Goal: Task Accomplishment & Management: Manage account settings

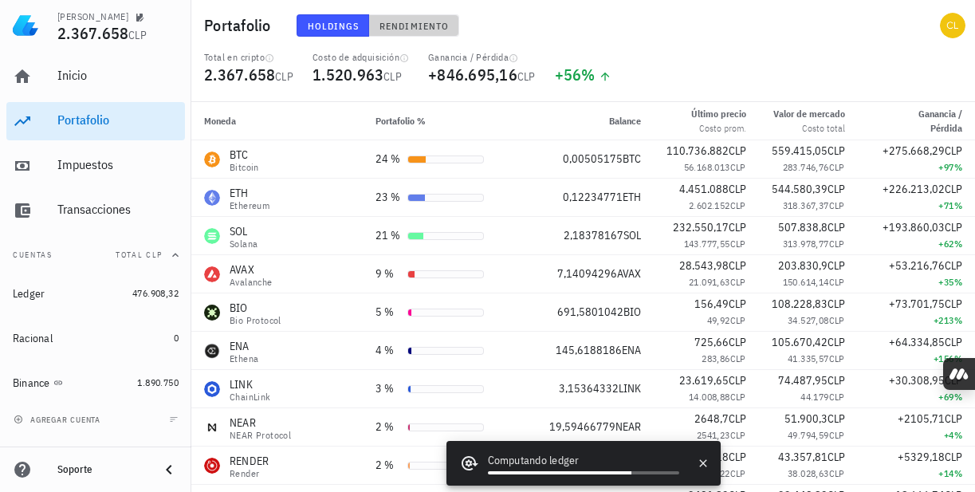
click at [413, 26] on span "Rendimiento" at bounding box center [414, 26] width 70 height 12
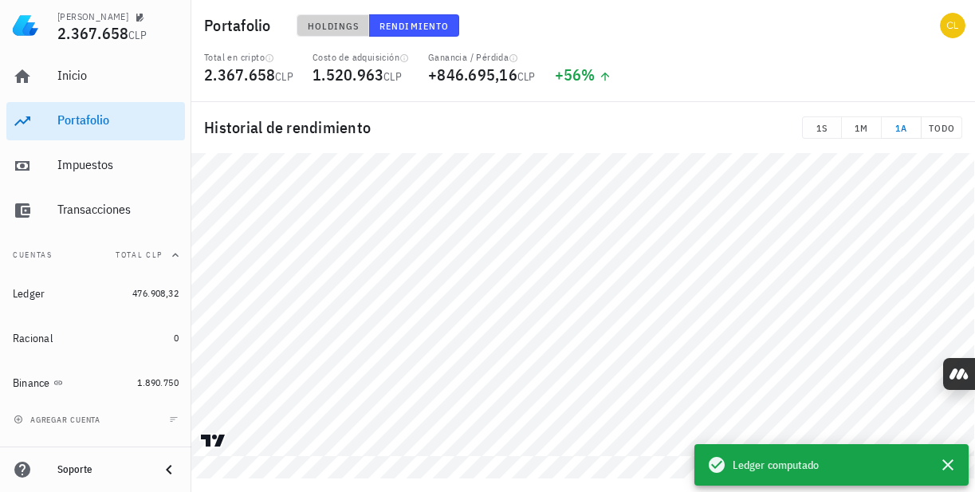
click at [329, 26] on span "Holdings" at bounding box center [333, 26] width 53 height 12
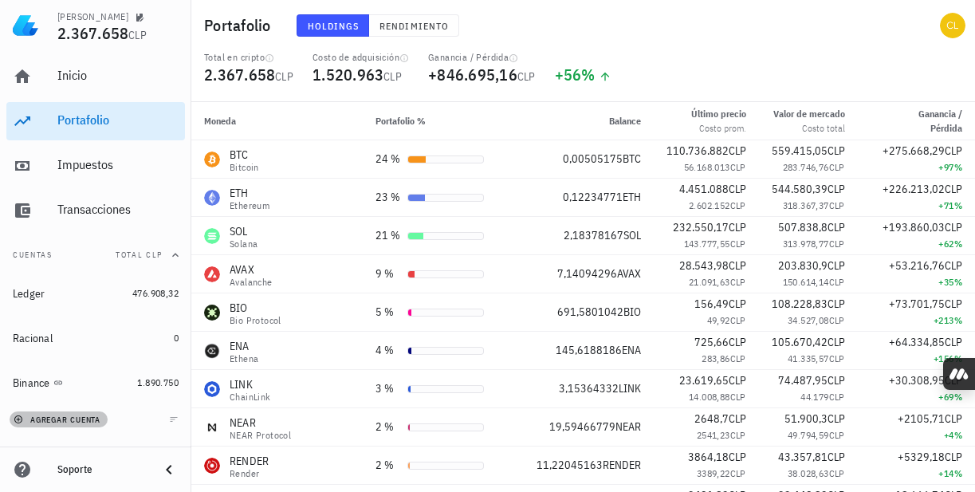
click at [30, 418] on span "agregar cuenta" at bounding box center [59, 420] width 84 height 10
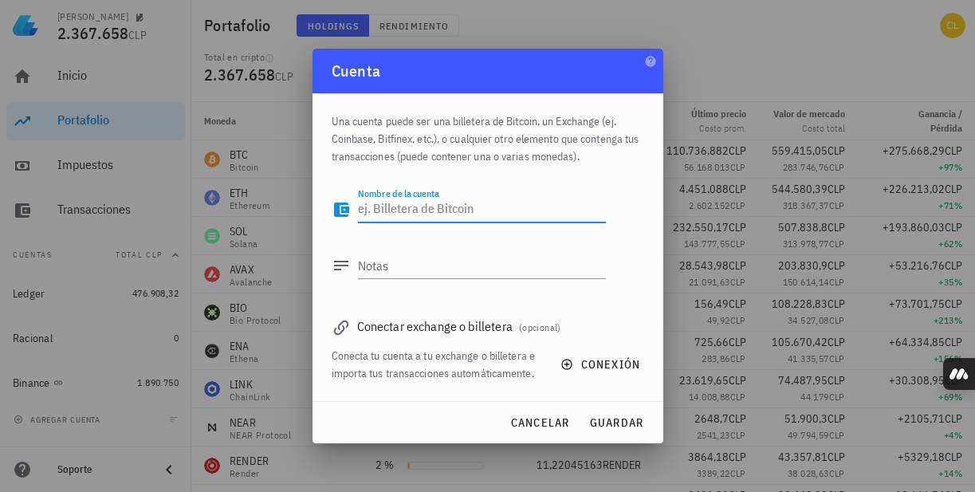
click at [475, 212] on textarea "Nombre de la cuenta" at bounding box center [482, 210] width 248 height 26
type textarea "b"
type textarea "bitget"
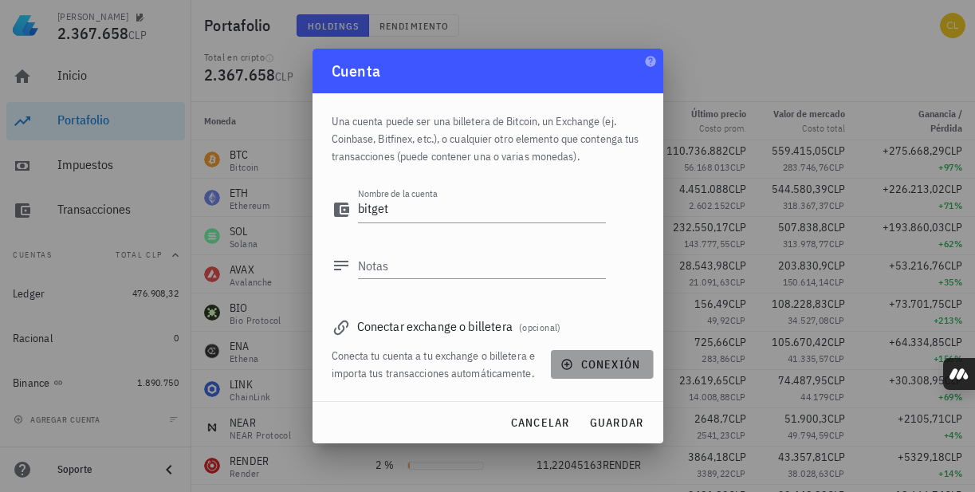
click at [571, 366] on icon "button" at bounding box center [567, 364] width 13 height 13
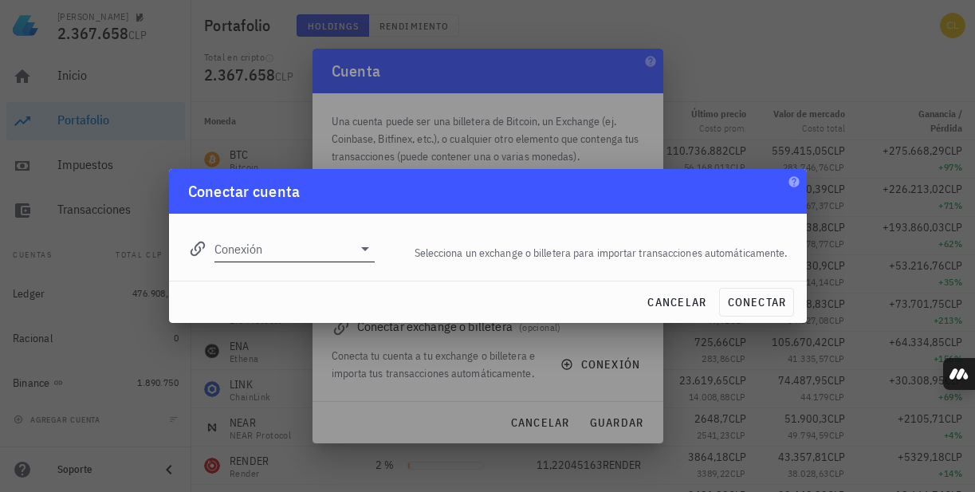
click at [360, 250] on icon at bounding box center [365, 248] width 19 height 19
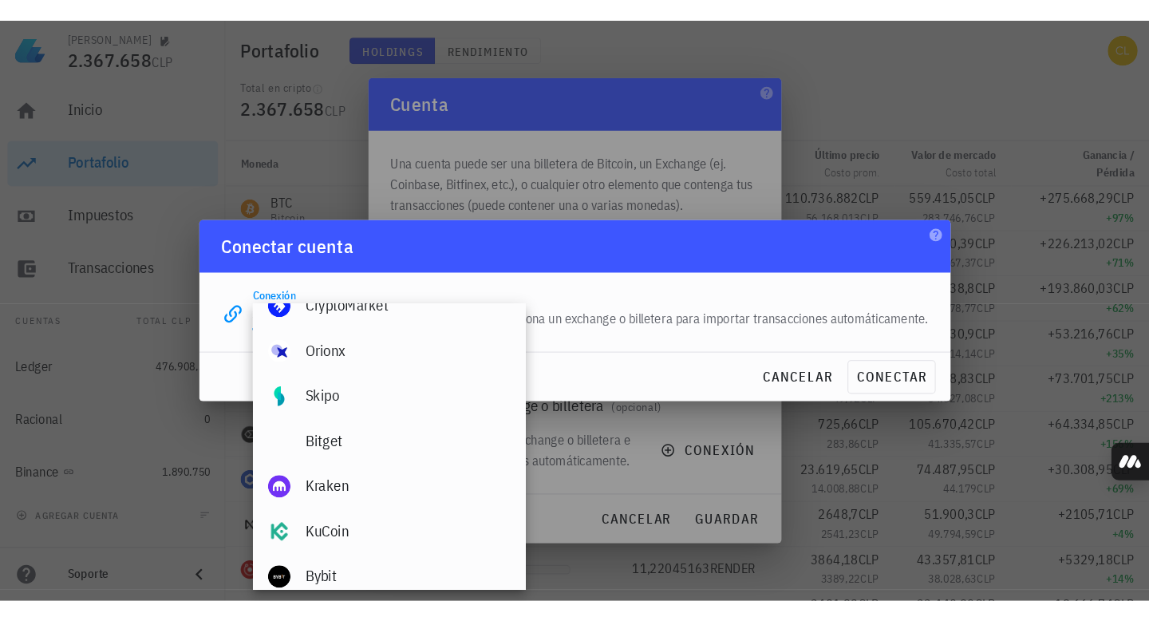
scroll to position [144, 0]
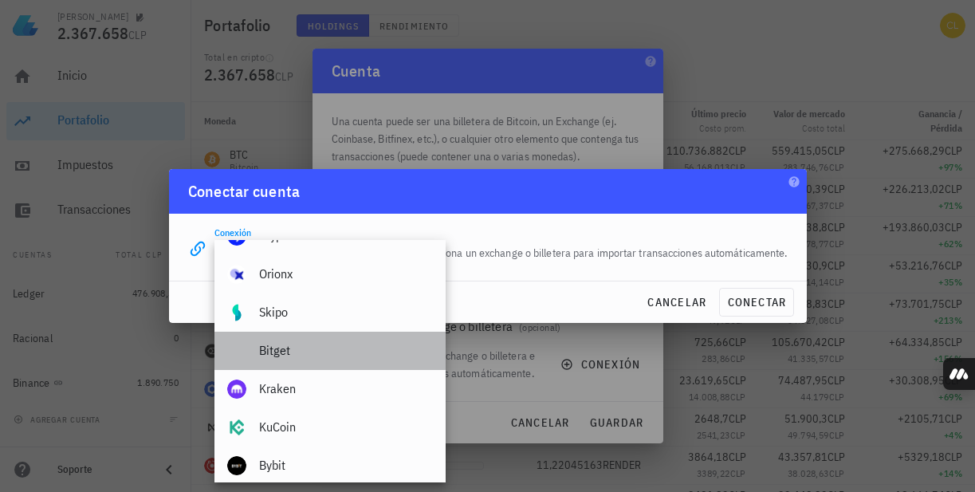
click at [309, 349] on div "Bitget" at bounding box center [346, 350] width 174 height 15
type input "Bitget"
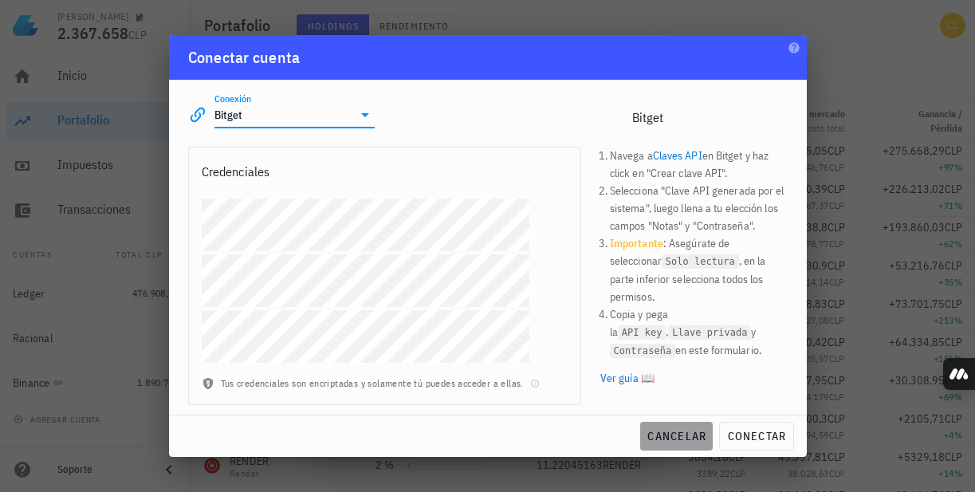
click at [688, 432] on span "cancelar" at bounding box center [677, 436] width 60 height 14
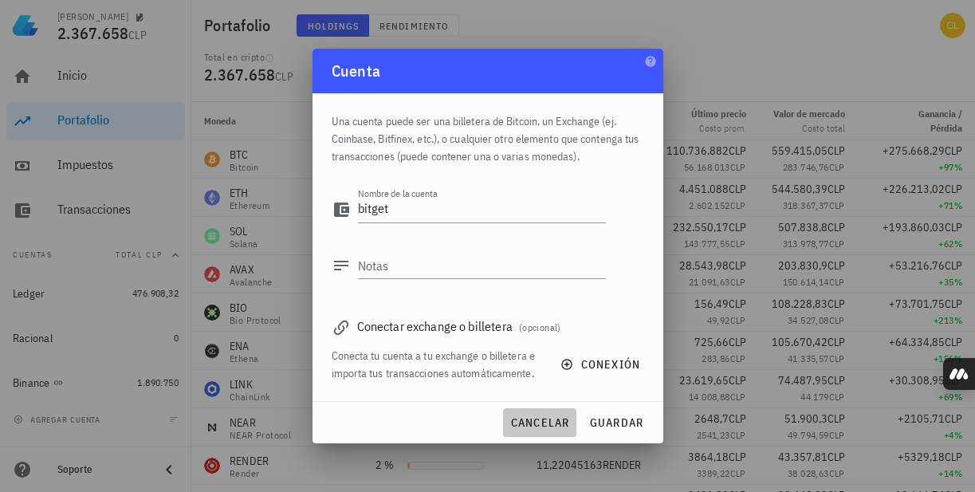
click at [543, 421] on span "cancelar" at bounding box center [540, 423] width 60 height 14
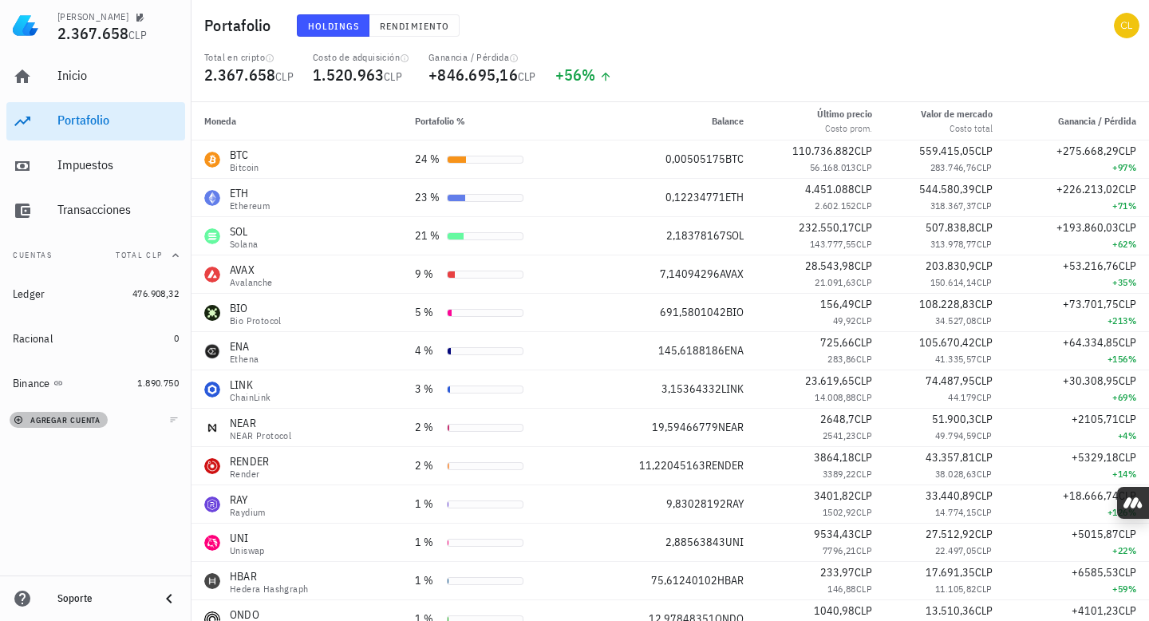
click at [90, 413] on button "agregar cuenta" at bounding box center [59, 420] width 98 height 16
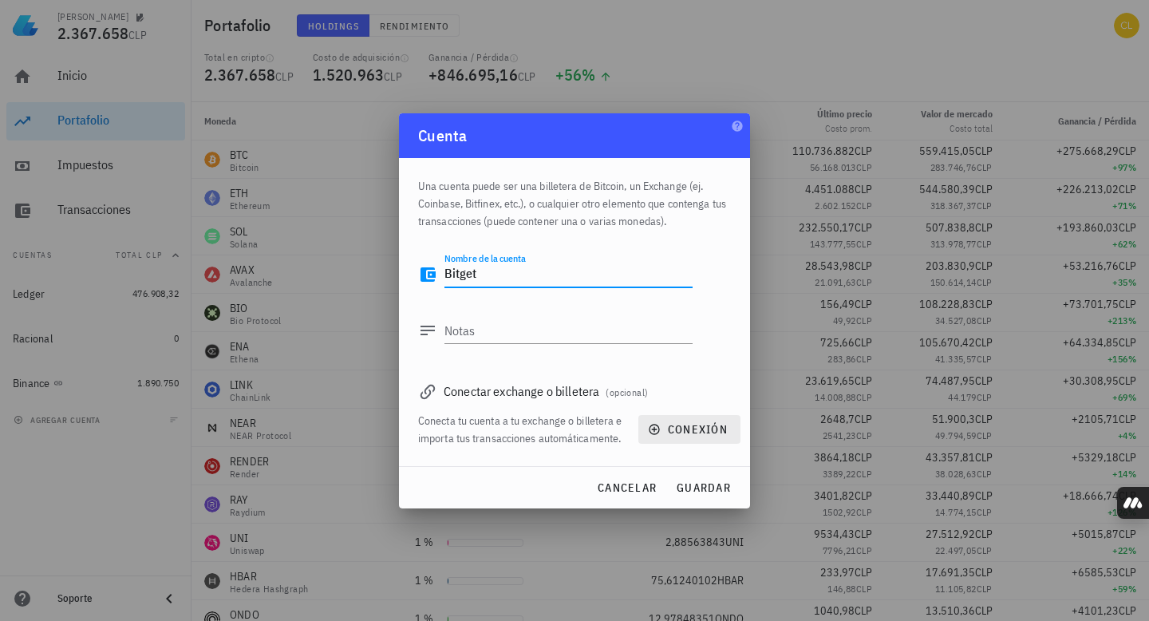
type textarea "Bitget"
click at [672, 427] on span "conexión" at bounding box center [689, 429] width 77 height 14
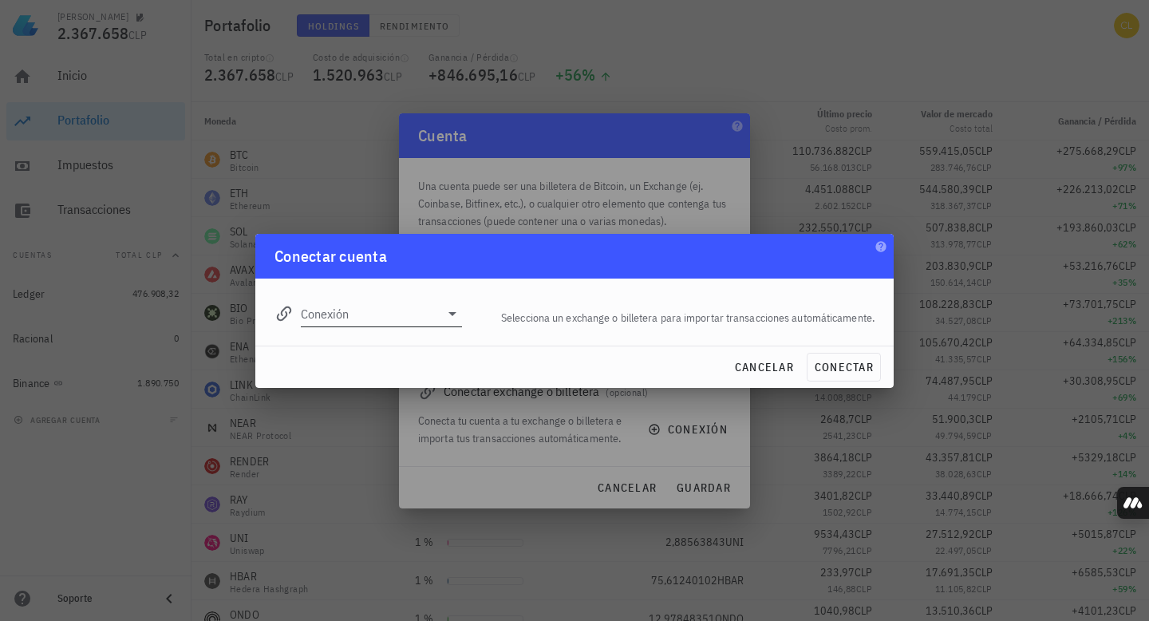
click at [452, 314] on icon at bounding box center [452, 313] width 19 height 19
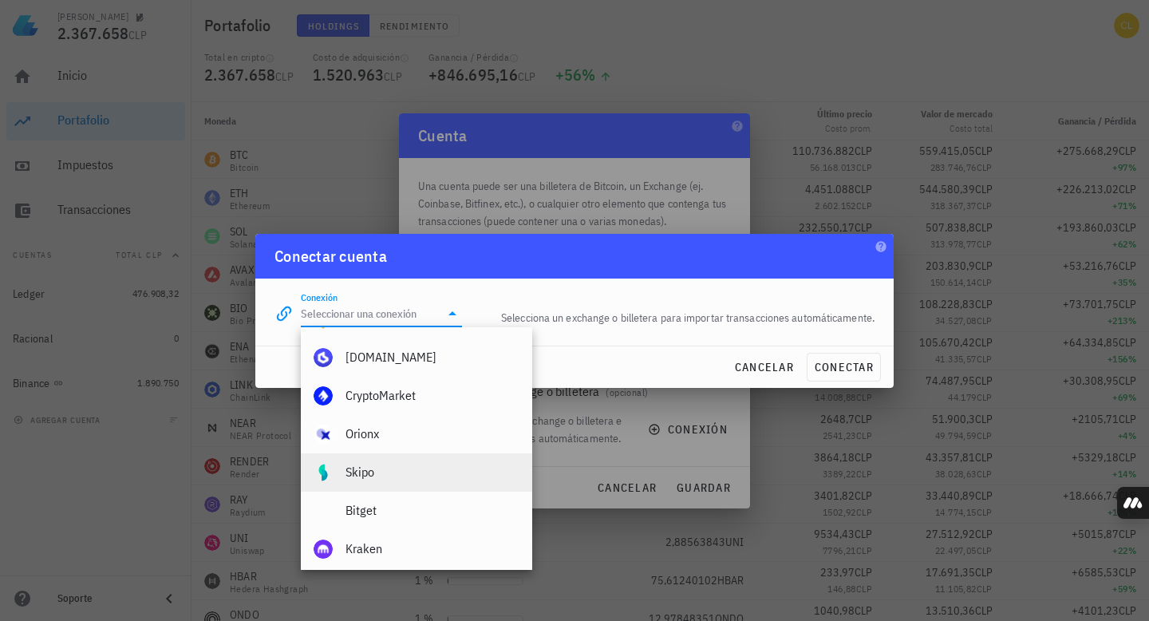
scroll to position [106, 0]
click at [416, 471] on div "Bitget" at bounding box center [432, 475] width 174 height 15
type input "Bitget"
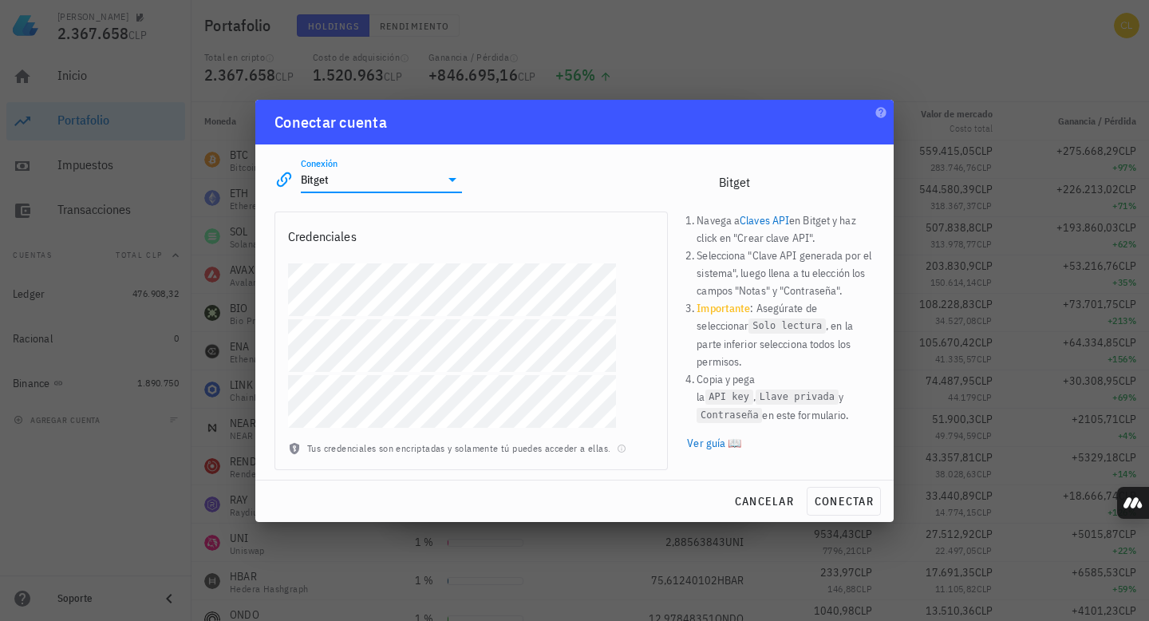
click at [760, 221] on link "Claves API" at bounding box center [763, 220] width 49 height 14
click at [710, 434] on link "Ver guía 📖" at bounding box center [780, 443] width 187 height 18
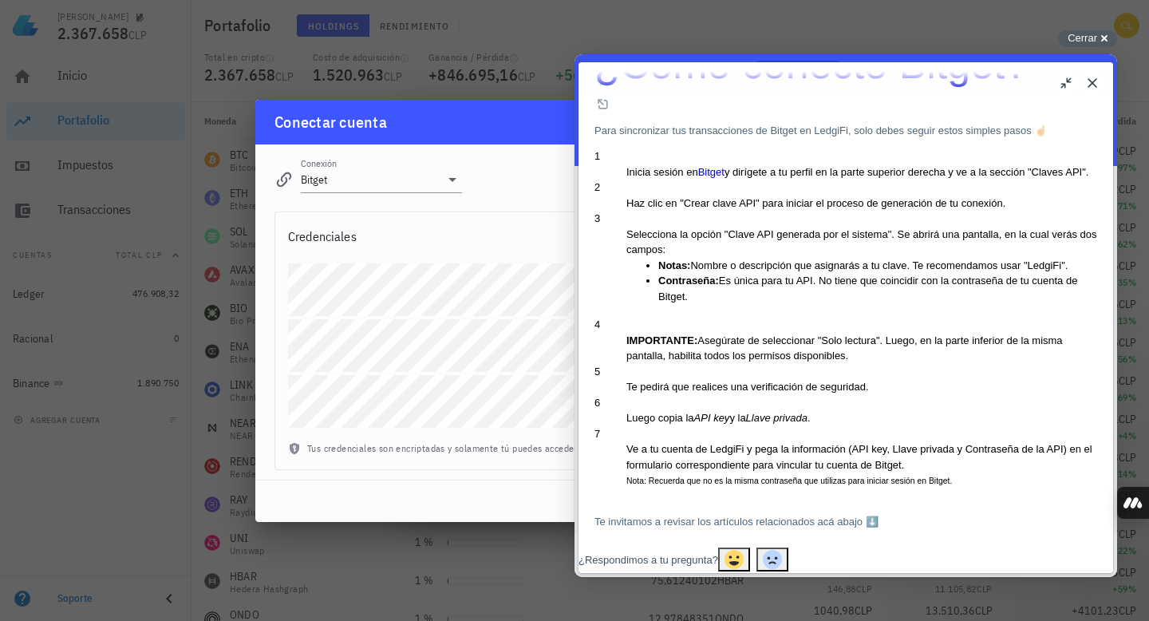
scroll to position [298, 0]
click at [975, 36] on span "Cerrar" at bounding box center [1082, 38] width 30 height 12
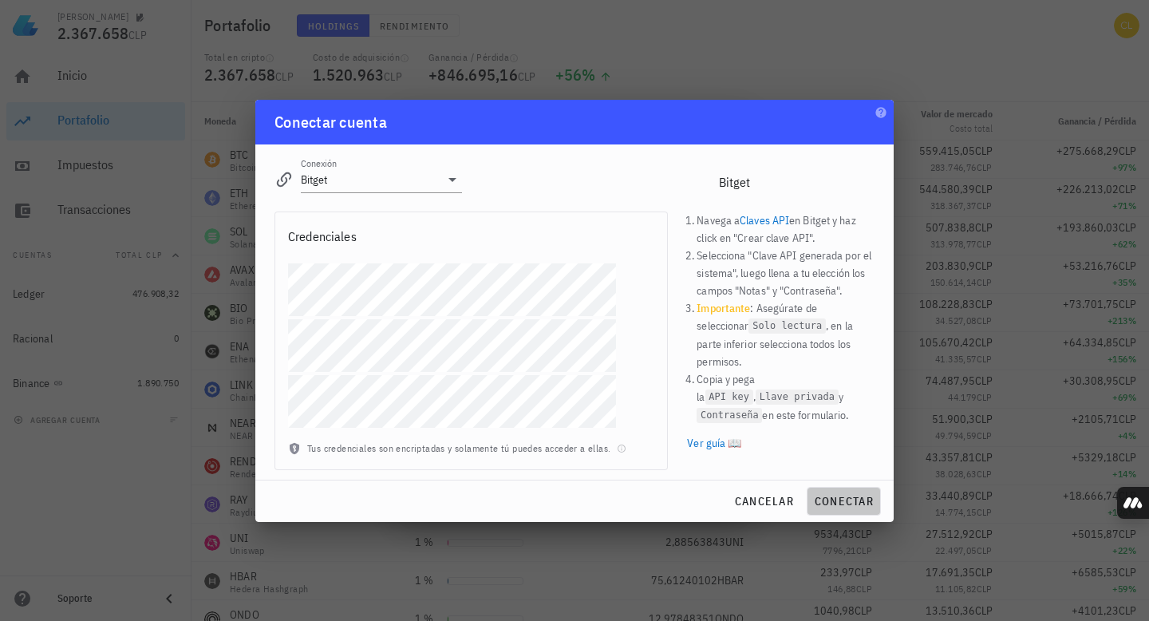
click at [851, 491] on span "conectar" at bounding box center [844, 501] width 60 height 14
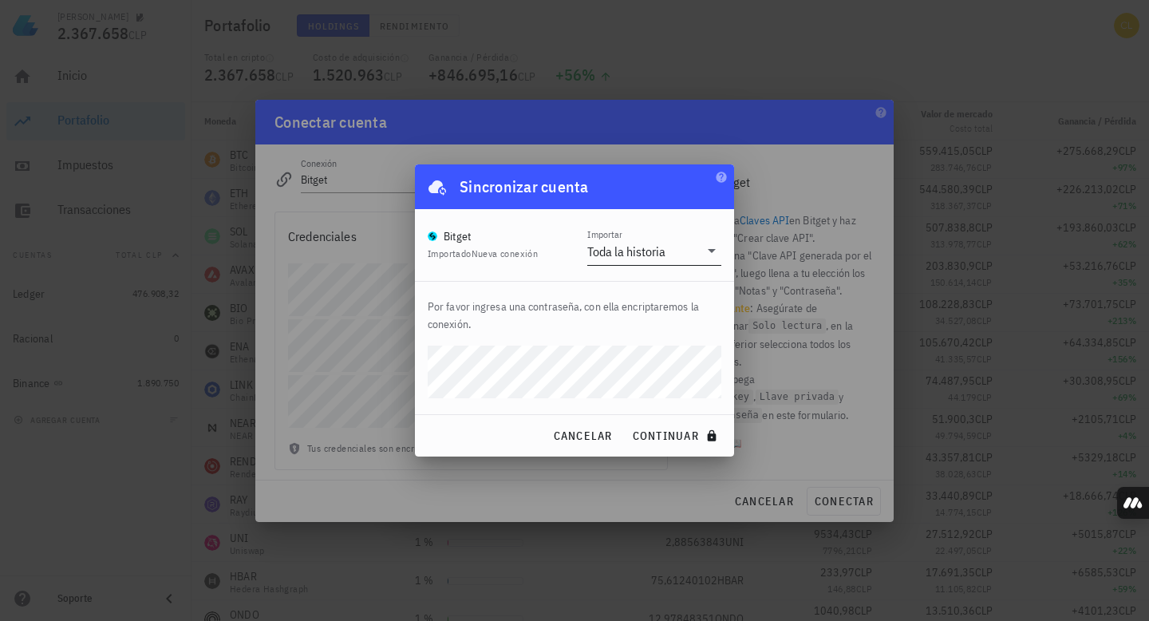
click at [704, 254] on icon at bounding box center [711, 250] width 19 height 19
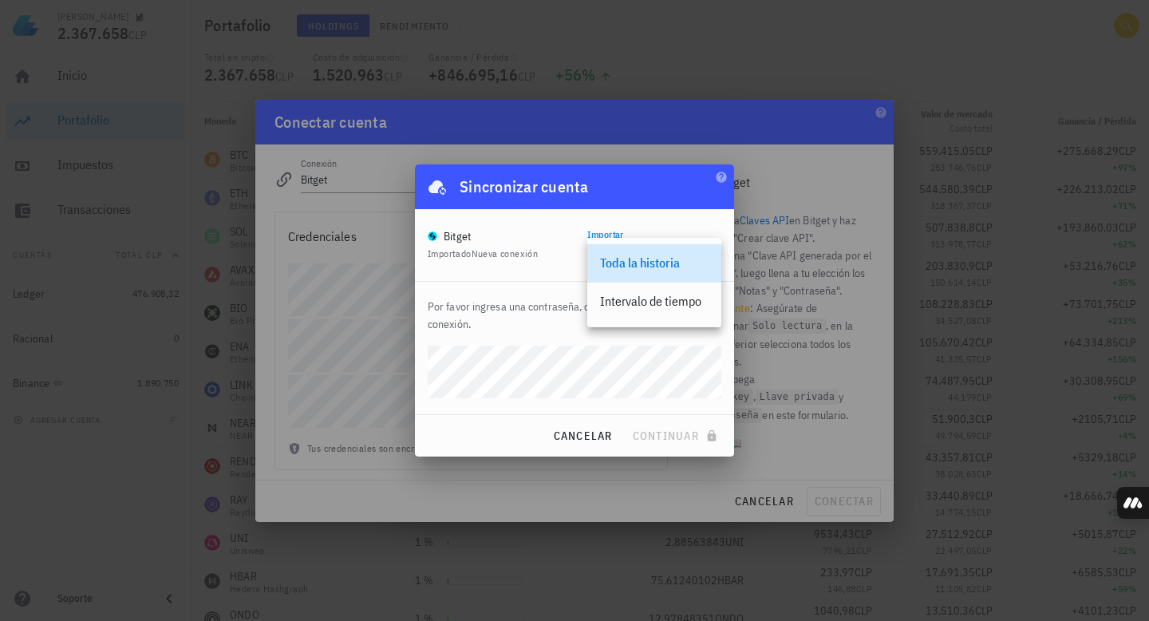
click at [669, 266] on div "Toda la historia" at bounding box center [654, 262] width 108 height 15
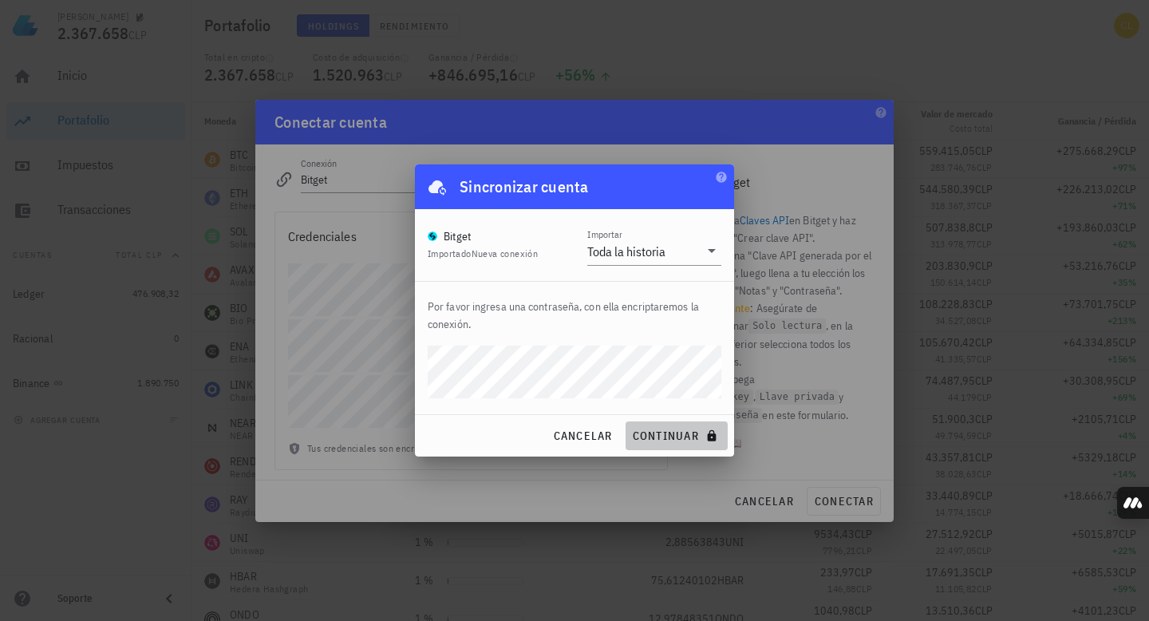
click at [668, 436] on span "continuar" at bounding box center [676, 435] width 89 height 14
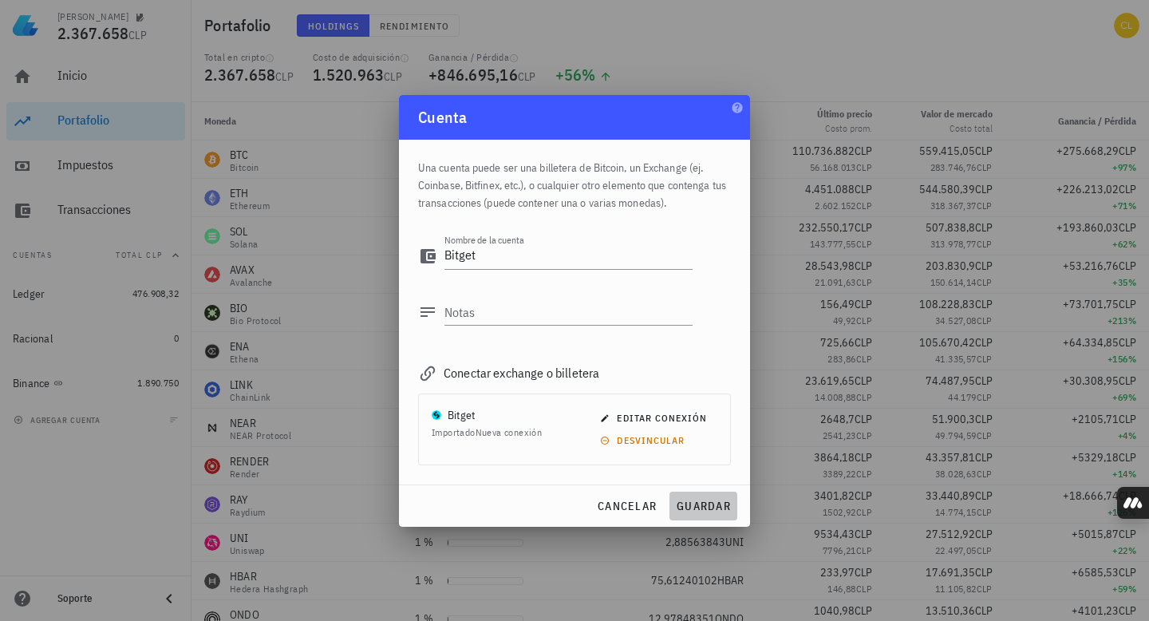
click at [699, 491] on span "guardar" at bounding box center [703, 506] width 55 height 14
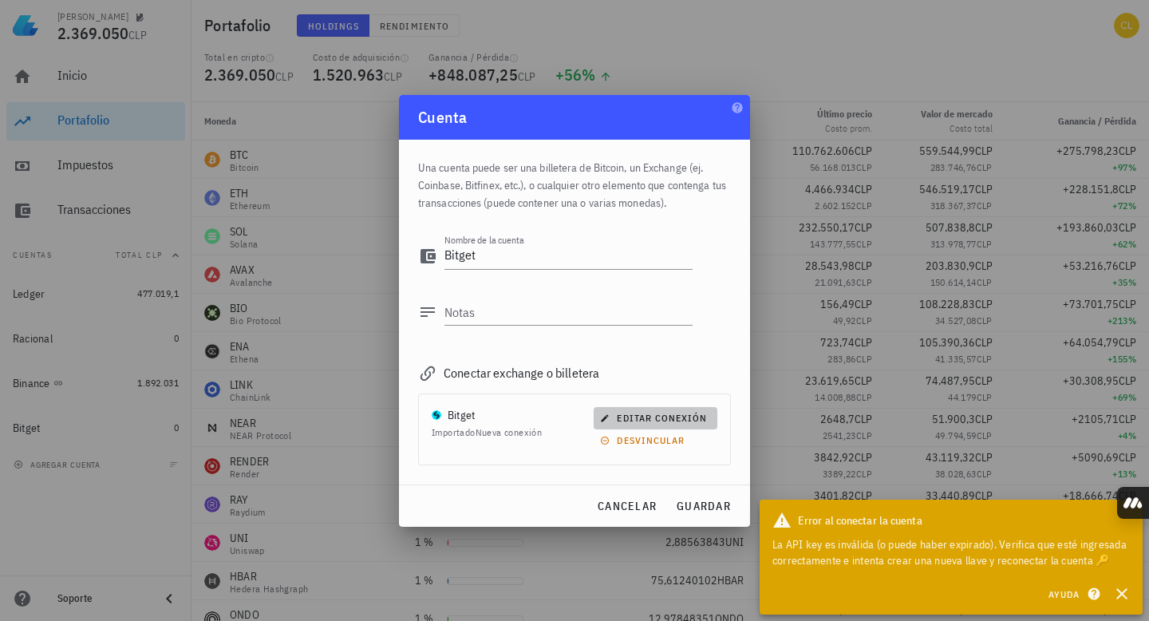
click at [664, 416] on span "editar conexión" at bounding box center [655, 418] width 104 height 12
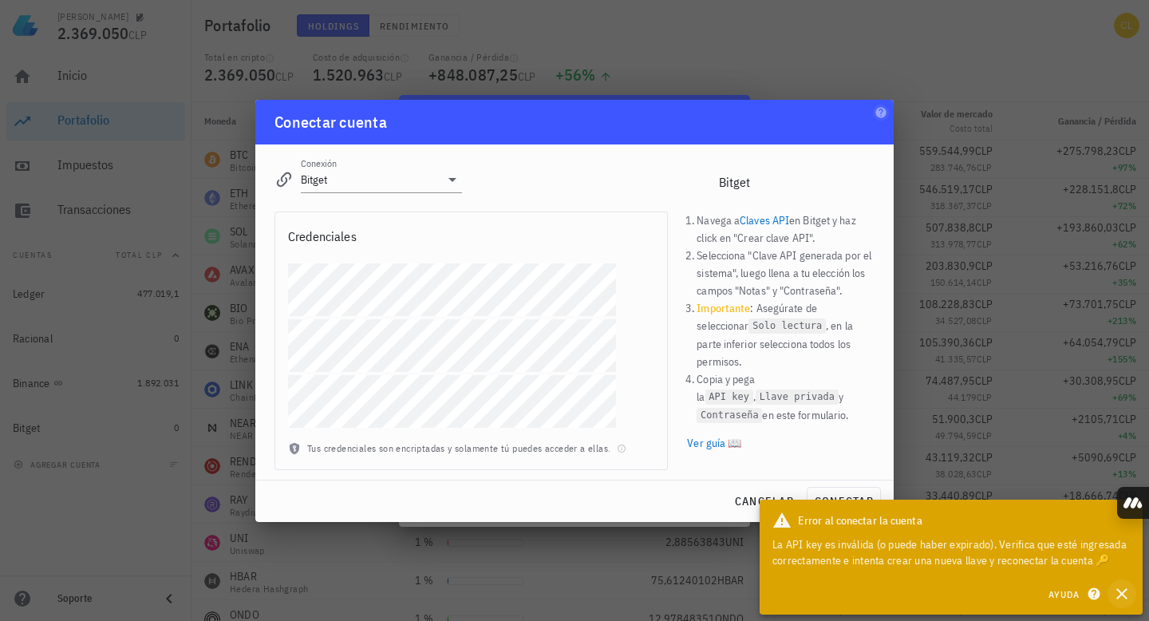
click at [975, 491] on icon "button" at bounding box center [1121, 593] width 19 height 19
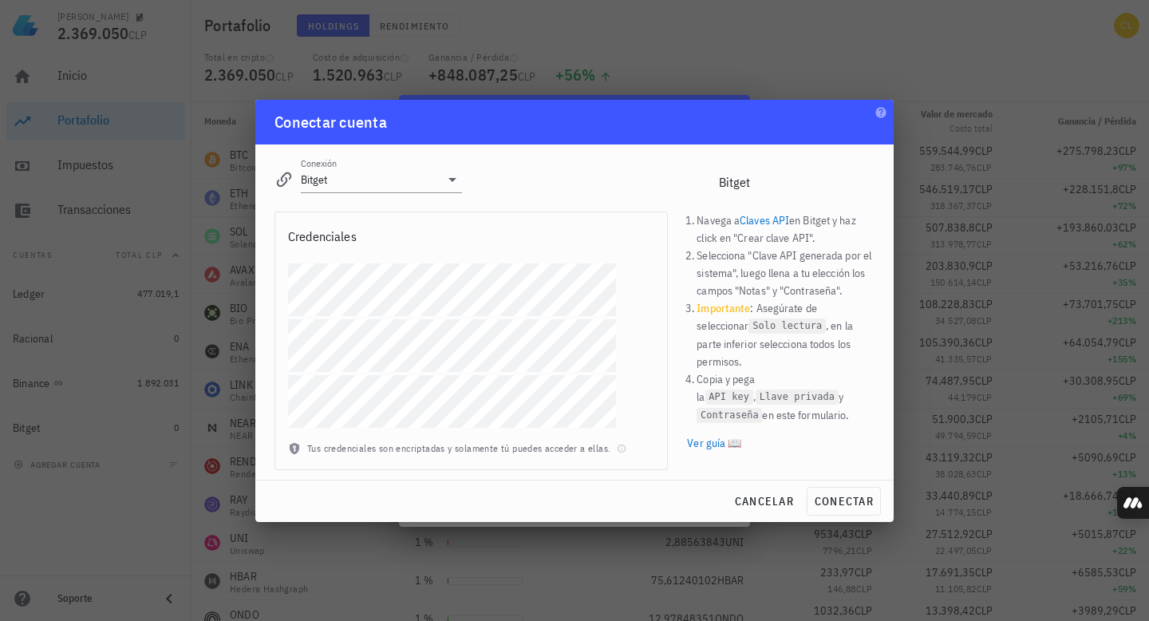
click at [261, 347] on div "Conexión Bitget editar Bitget Navega a Claves API en Bitget y haz click en "Cre…" at bounding box center [574, 311] width 638 height 335
click at [838, 491] on span "conectar" at bounding box center [844, 501] width 60 height 14
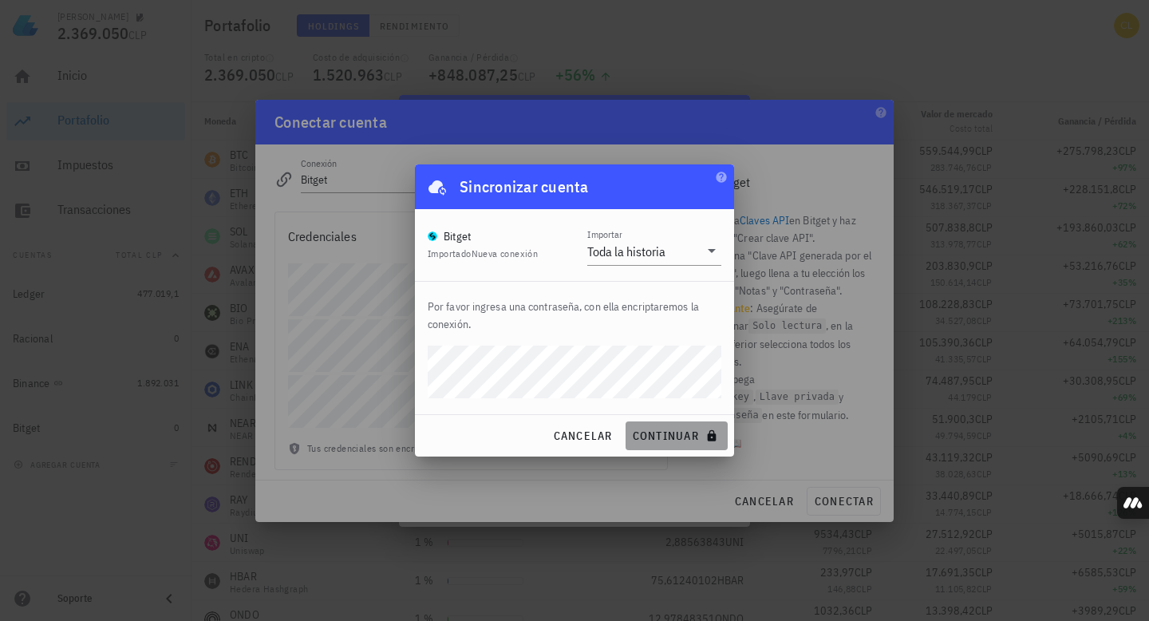
click at [679, 436] on span "continuar" at bounding box center [676, 435] width 89 height 14
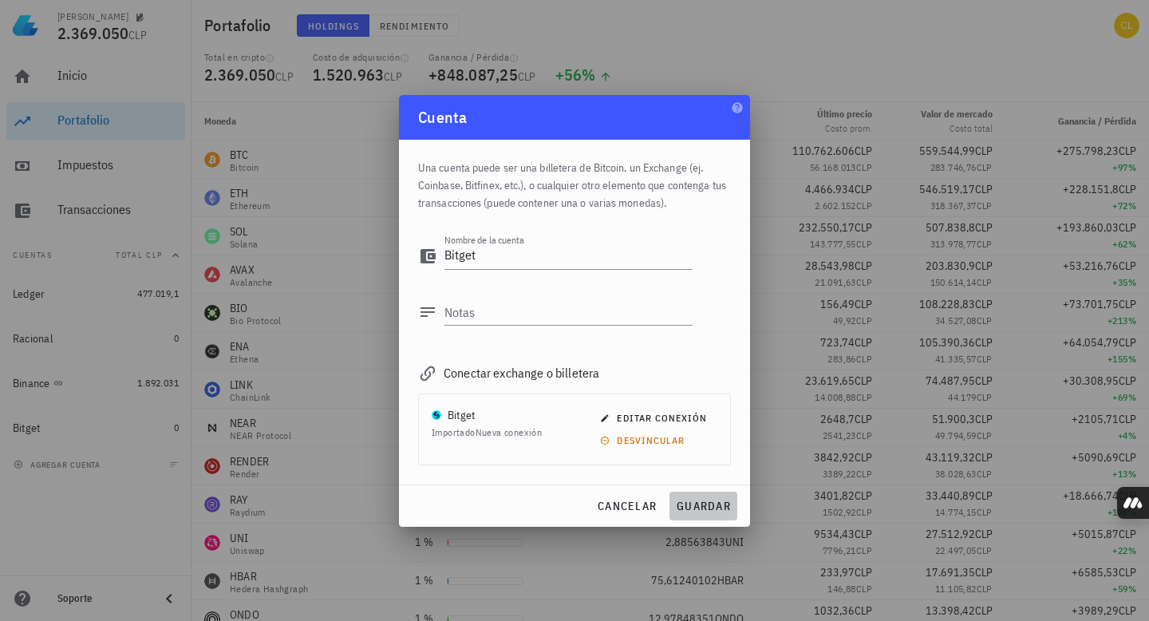
click at [697, 491] on span "guardar" at bounding box center [703, 506] width 55 height 14
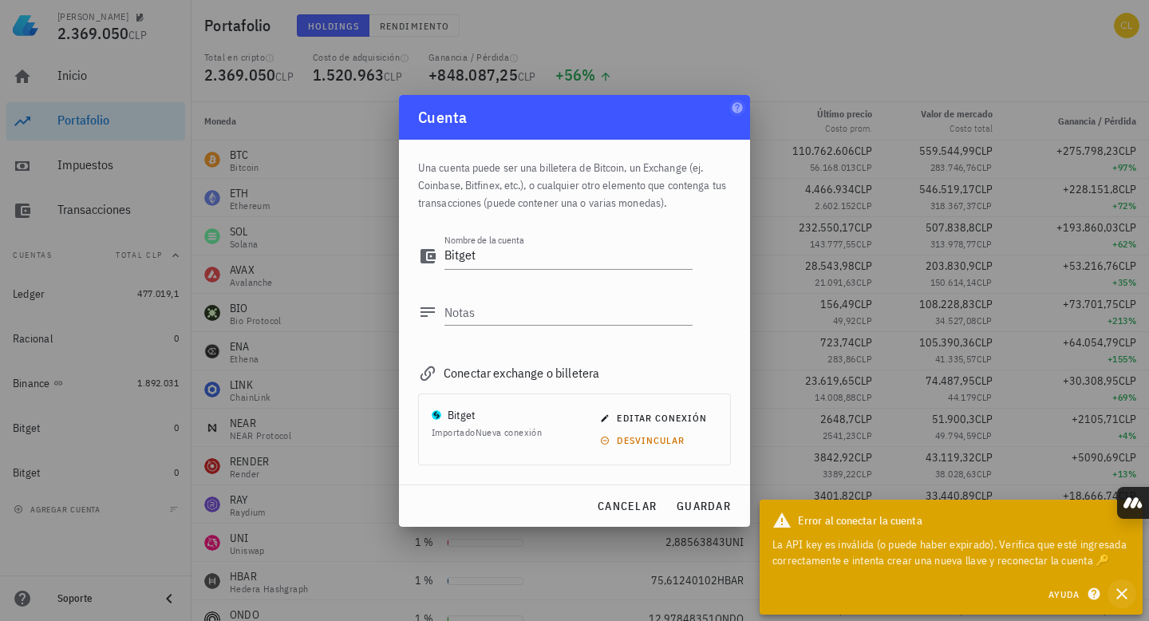
click at [975, 491] on icon "button" at bounding box center [1121, 593] width 11 height 11
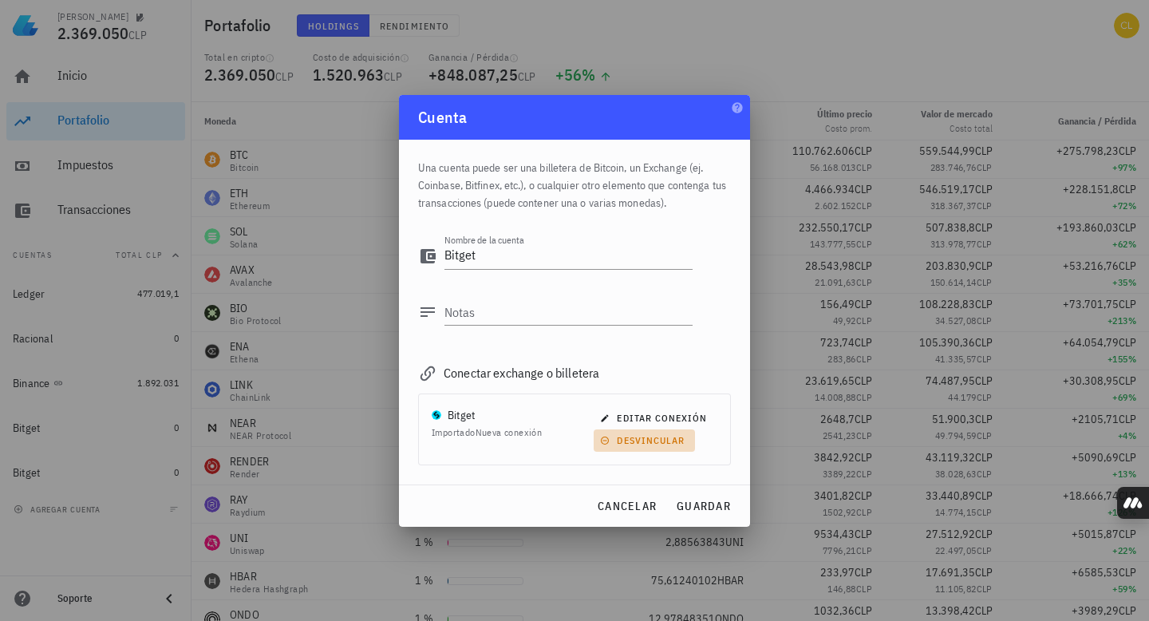
click at [654, 439] on span "desvincular" at bounding box center [643, 440] width 81 height 12
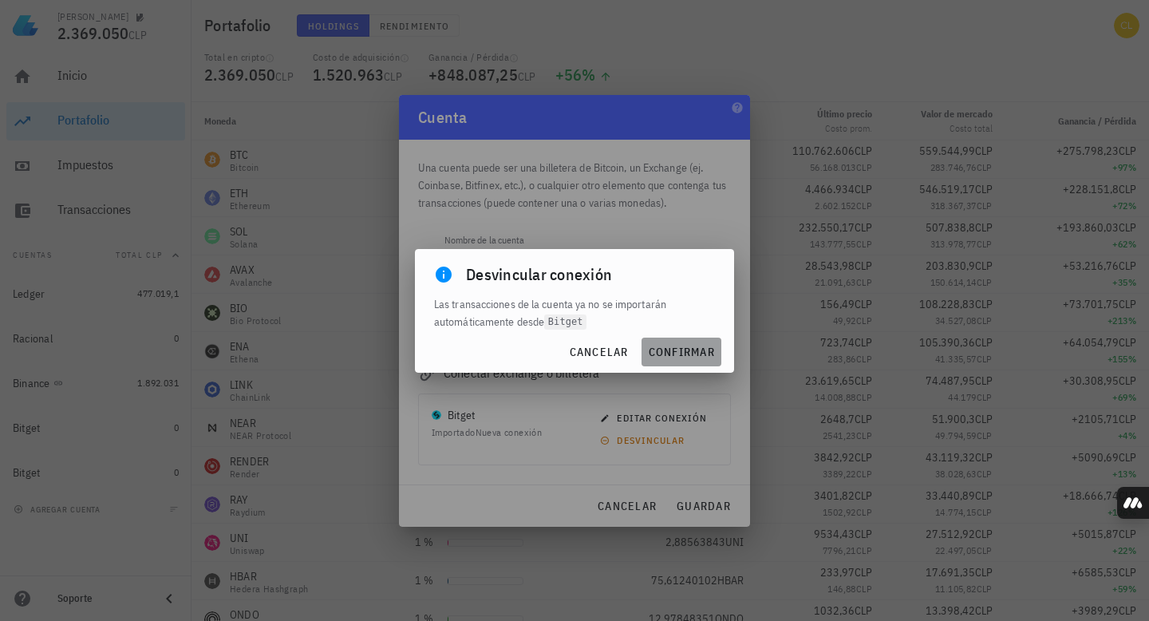
click at [670, 352] on span "confirmar" at bounding box center [681, 352] width 67 height 14
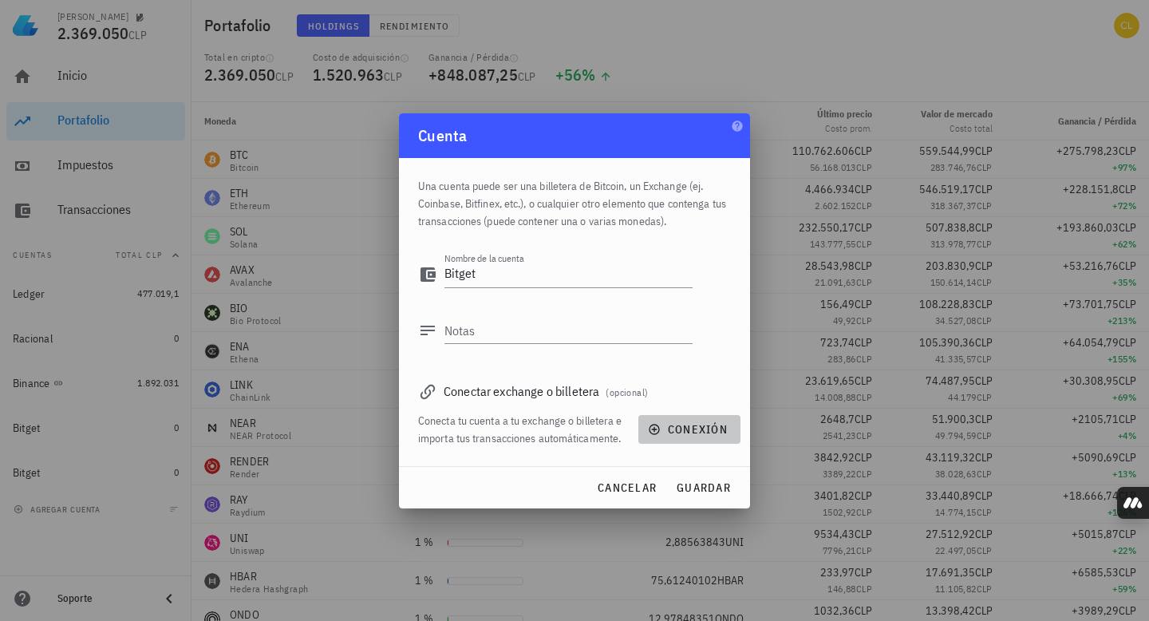
click at [691, 426] on span "conexión" at bounding box center [689, 429] width 77 height 14
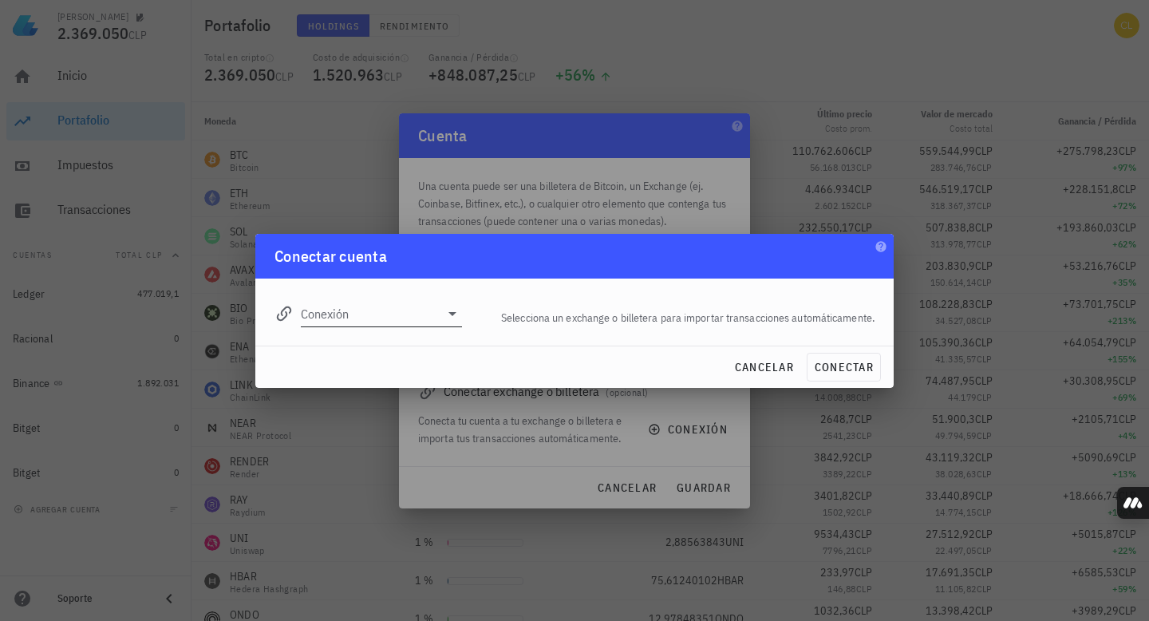
click at [446, 310] on icon at bounding box center [452, 313] width 19 height 19
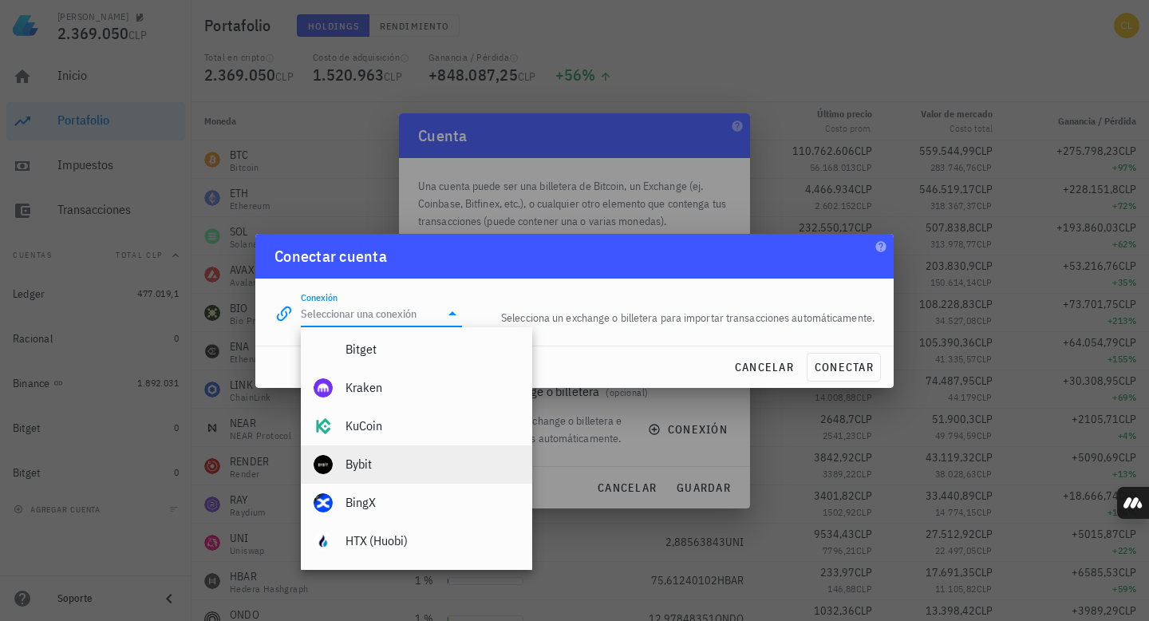
scroll to position [243, 0]
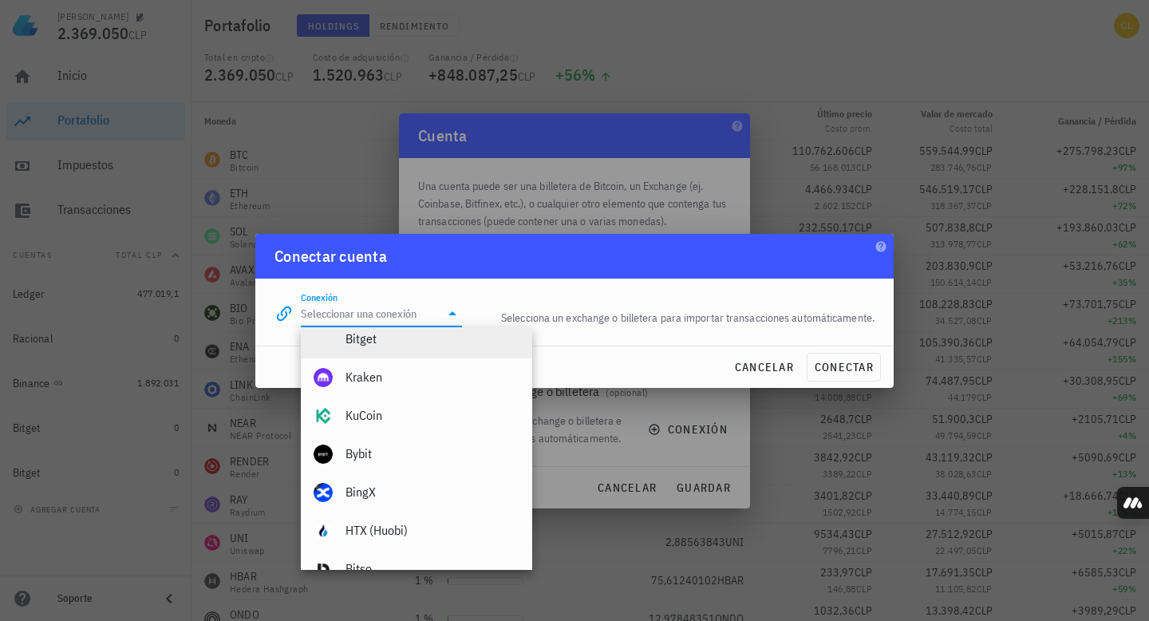
click at [420, 341] on div "Bitget" at bounding box center [432, 338] width 174 height 15
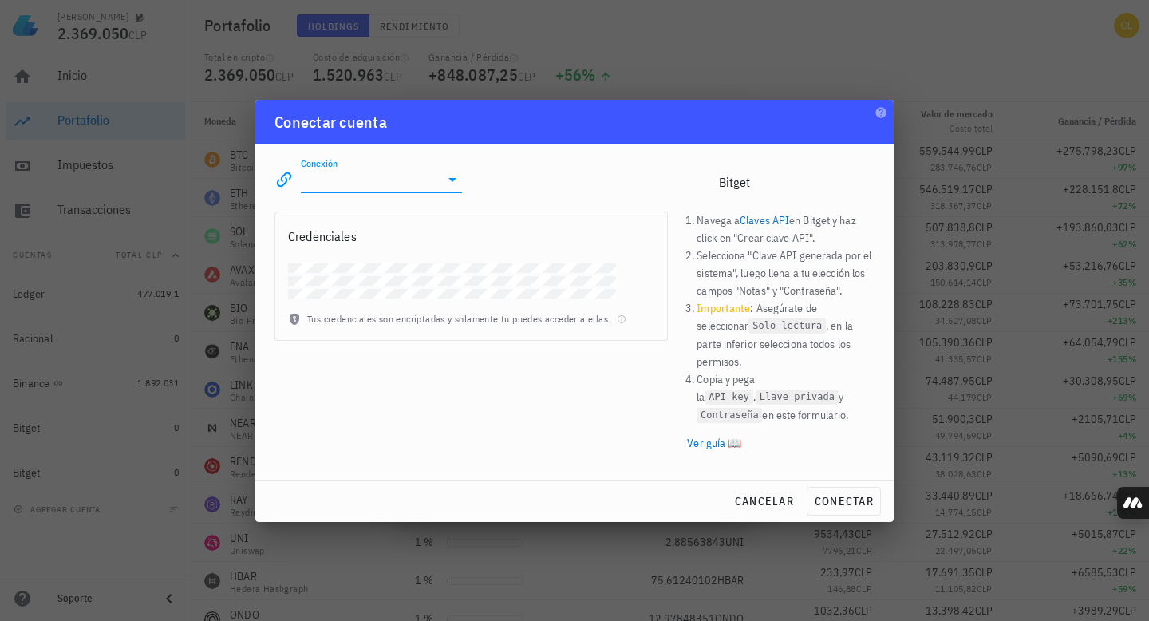
type input "Bitget"
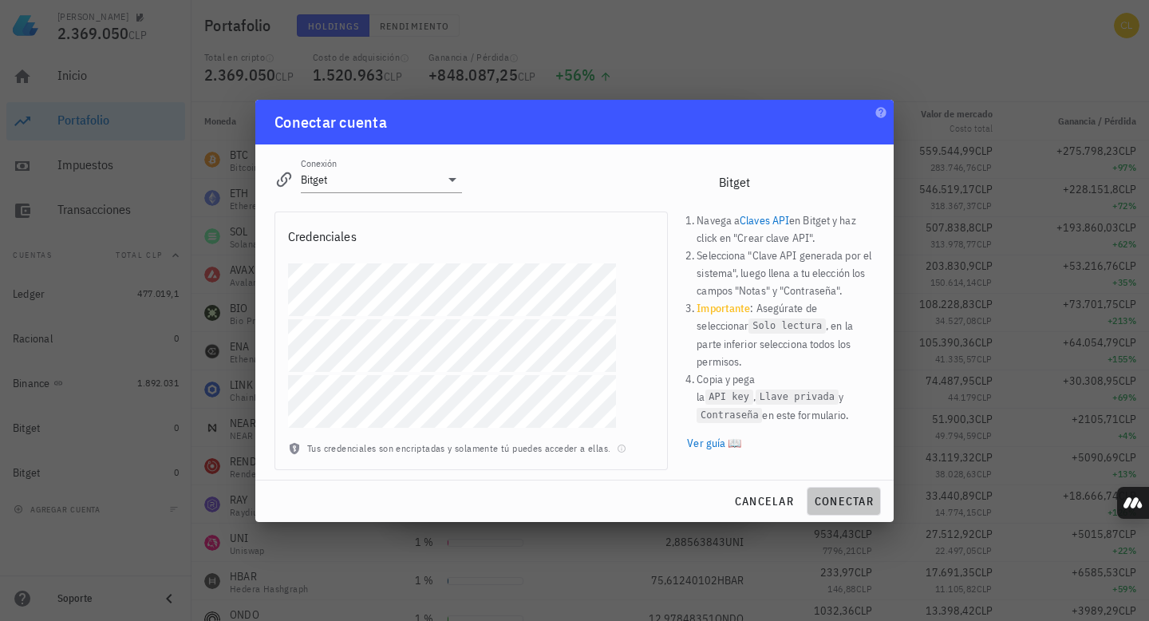
click at [841, 491] on span "conectar" at bounding box center [844, 501] width 60 height 14
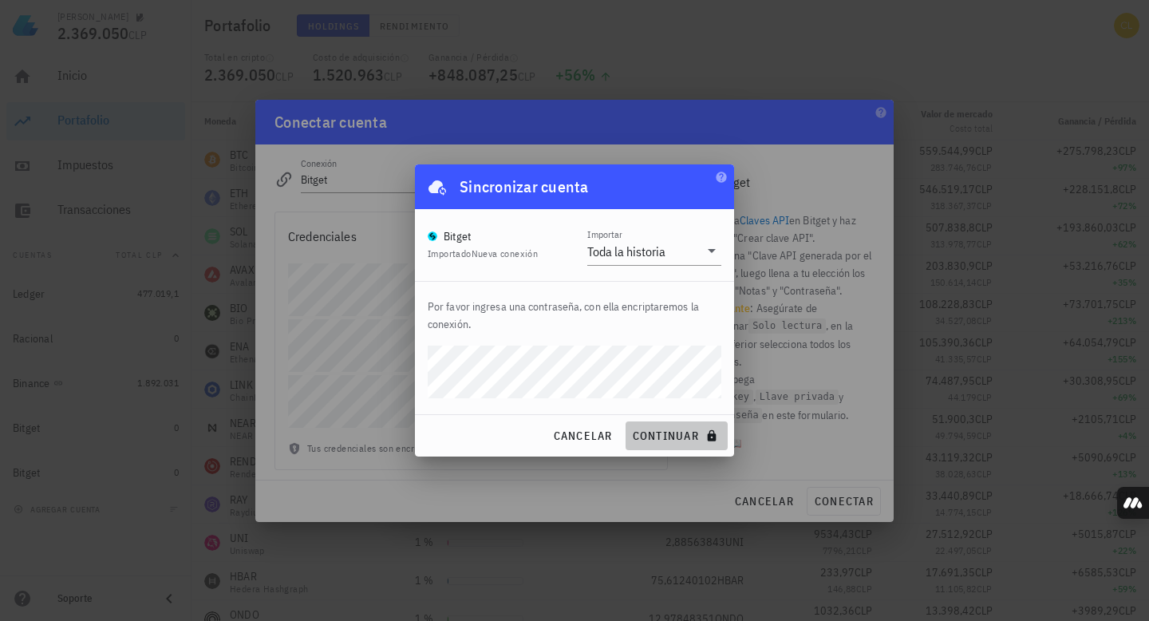
click at [668, 430] on span "continuar" at bounding box center [676, 435] width 89 height 14
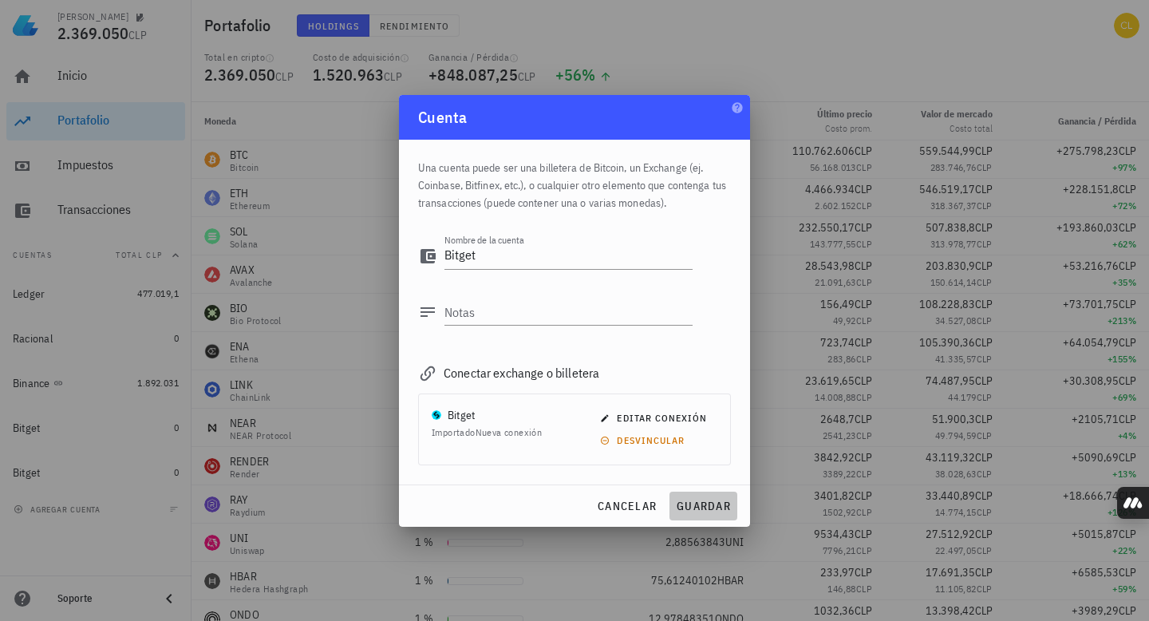
click at [705, 491] on span "guardar" at bounding box center [703, 506] width 55 height 14
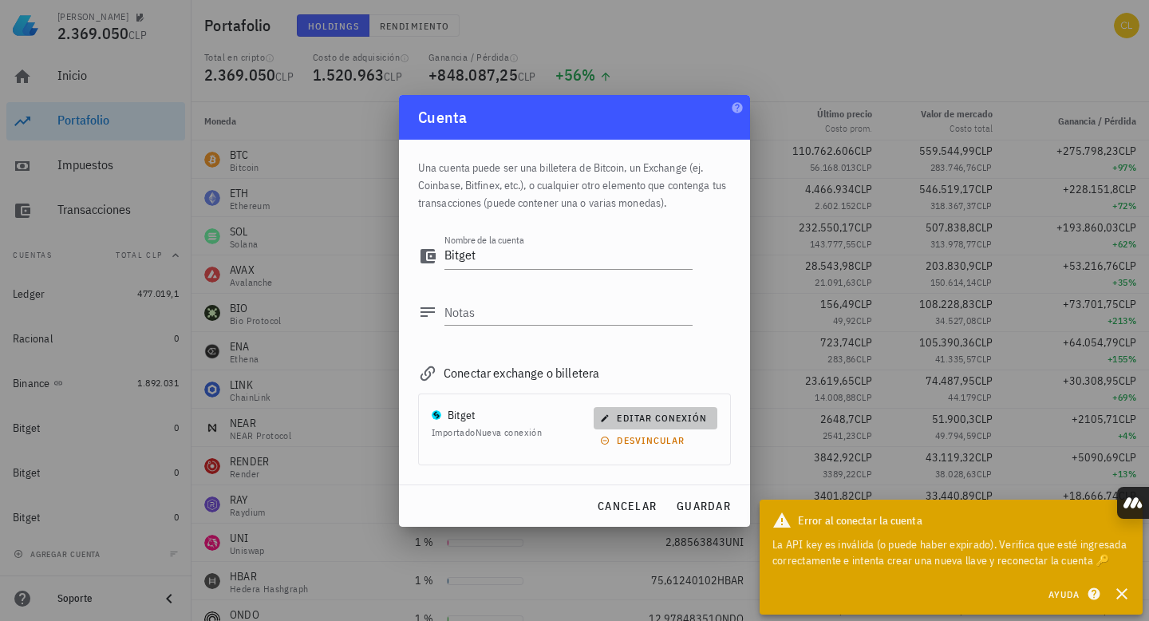
click at [658, 423] on span "editar conexión" at bounding box center [655, 418] width 104 height 12
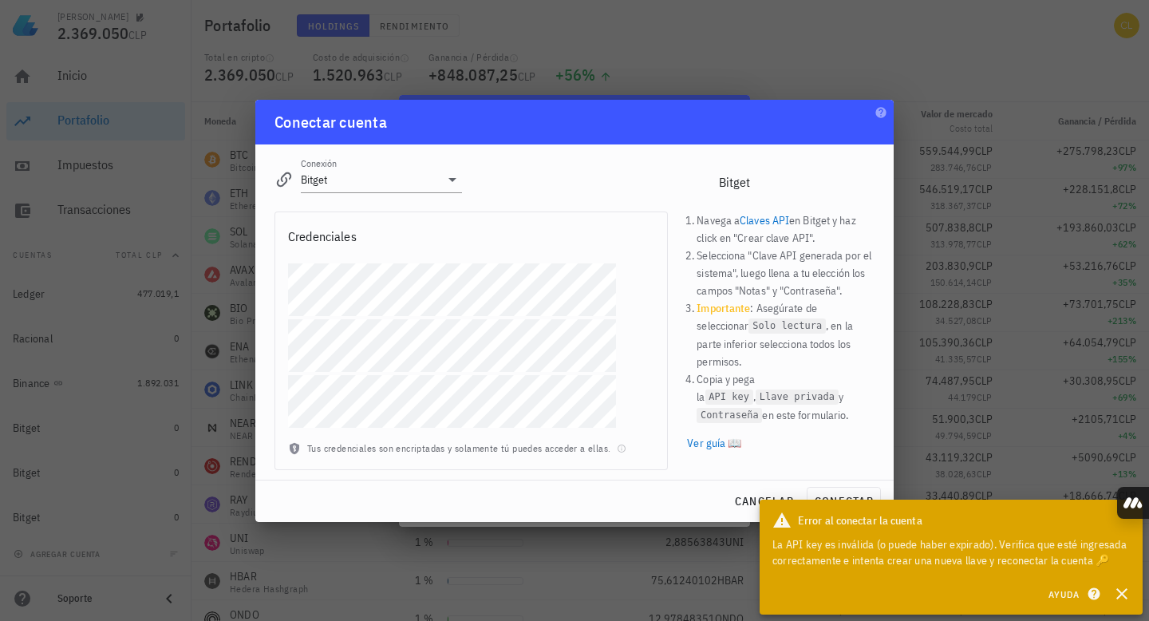
click at [282, 274] on div at bounding box center [471, 351] width 392 height 177
click at [846, 490] on button "conectar" at bounding box center [843, 501] width 74 height 29
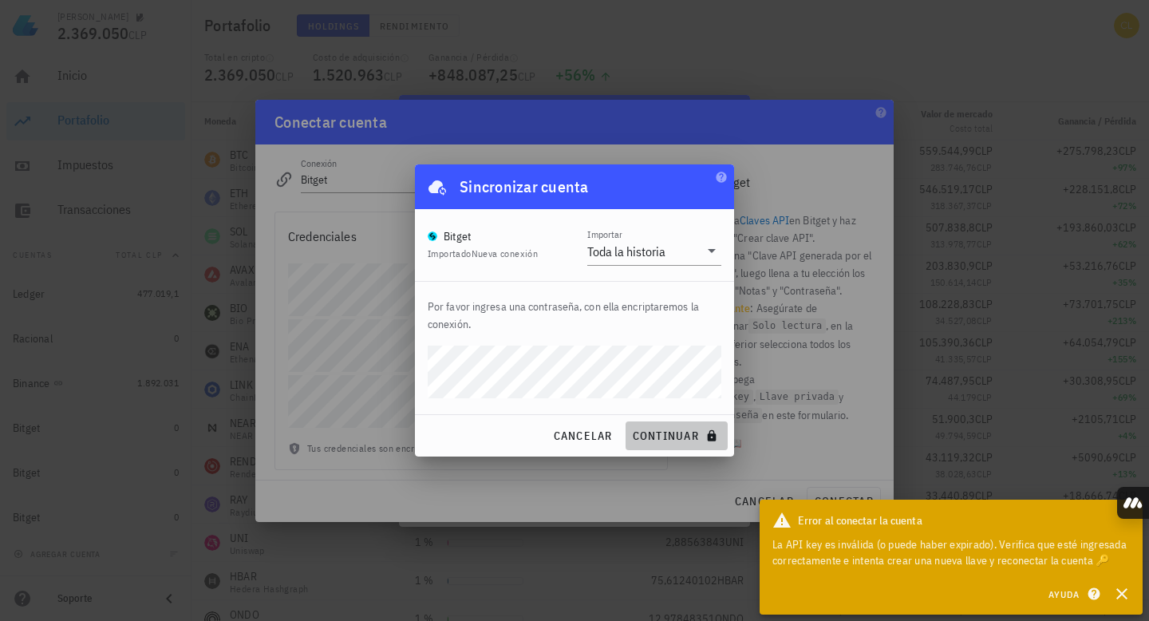
click at [678, 435] on span "continuar" at bounding box center [676, 435] width 89 height 14
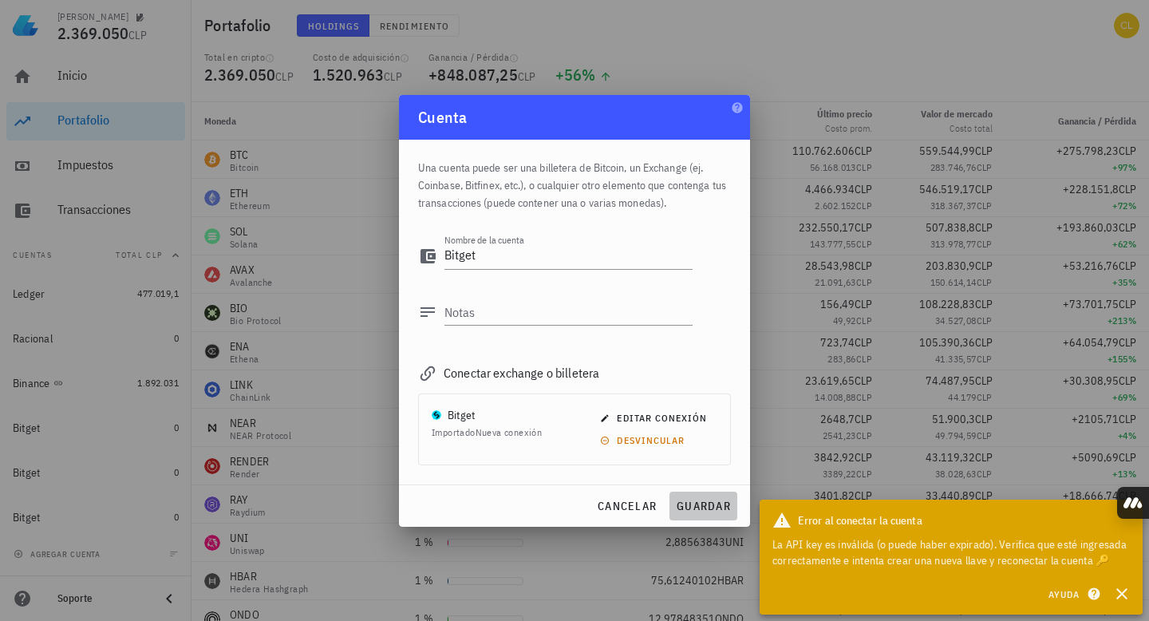
click at [692, 491] on span "guardar" at bounding box center [703, 506] width 55 height 14
click at [975, 491] on icon "button" at bounding box center [1121, 593] width 11 height 11
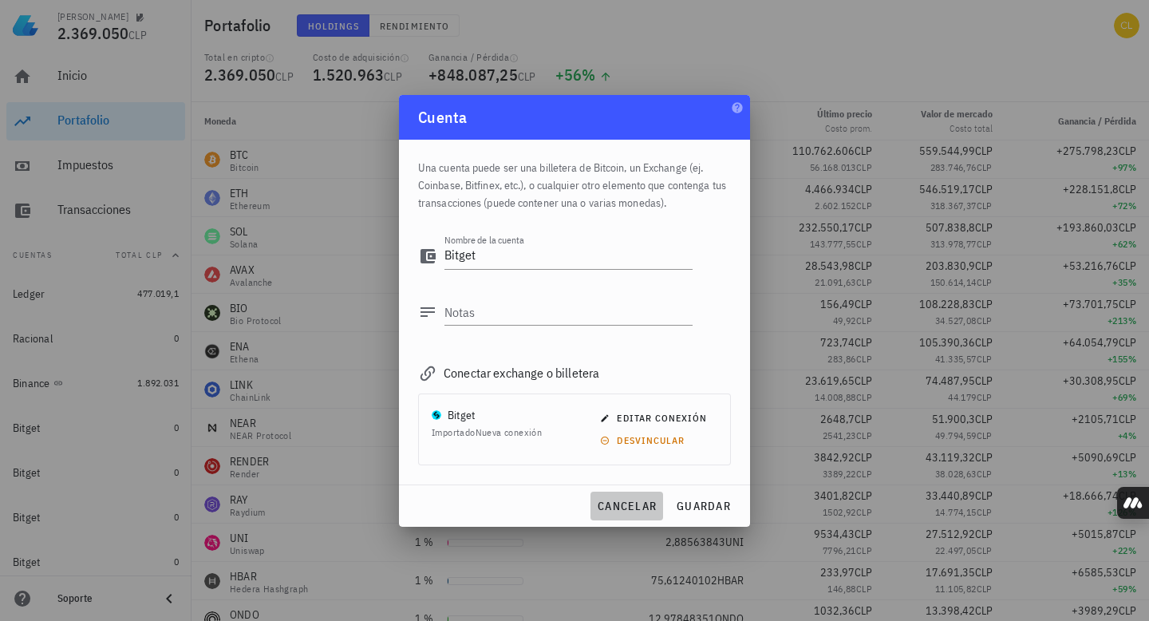
click at [625, 491] on span "cancelar" at bounding box center [627, 506] width 60 height 14
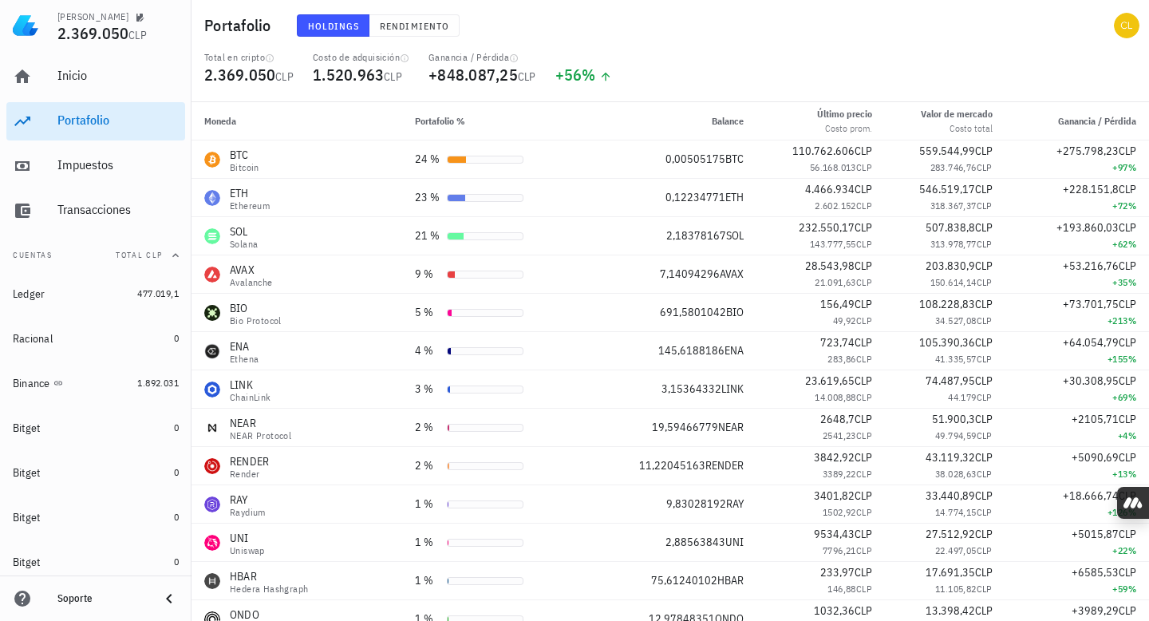
scroll to position [41, 0]
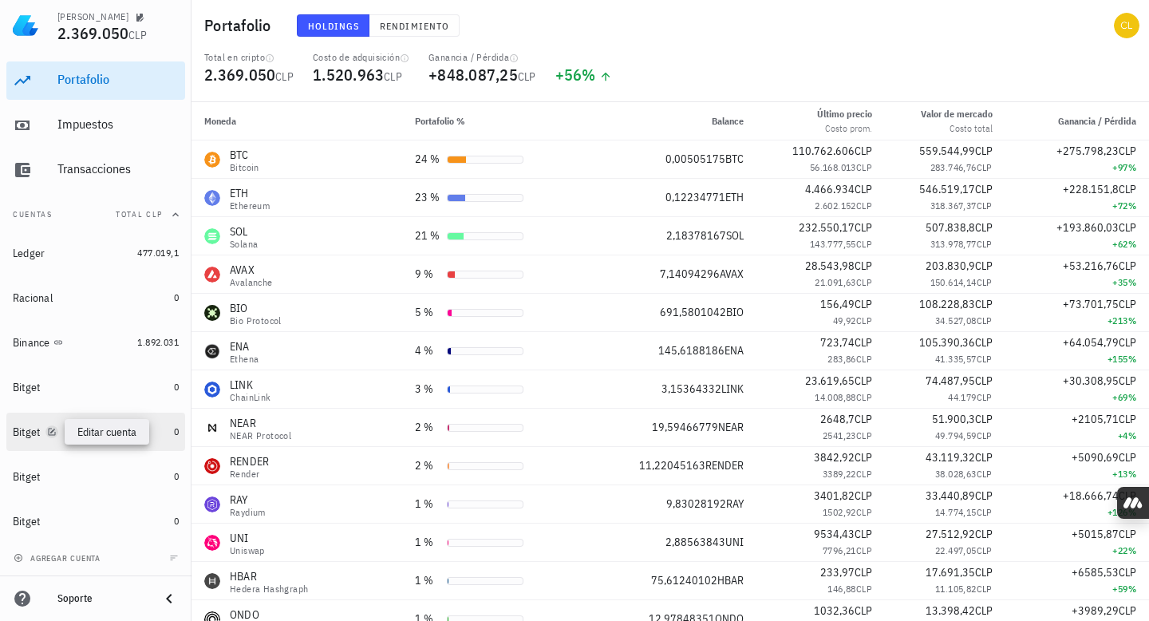
click at [53, 432] on icon "button" at bounding box center [52, 432] width 10 height 10
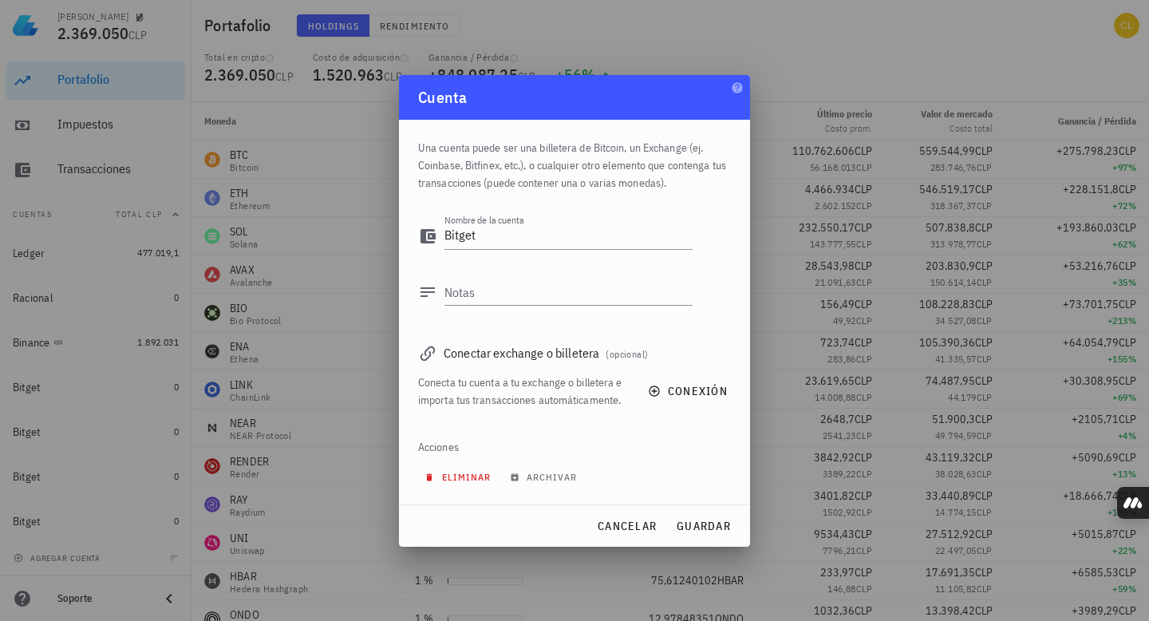
click at [471, 476] on span "eliminar" at bounding box center [459, 477] width 63 height 12
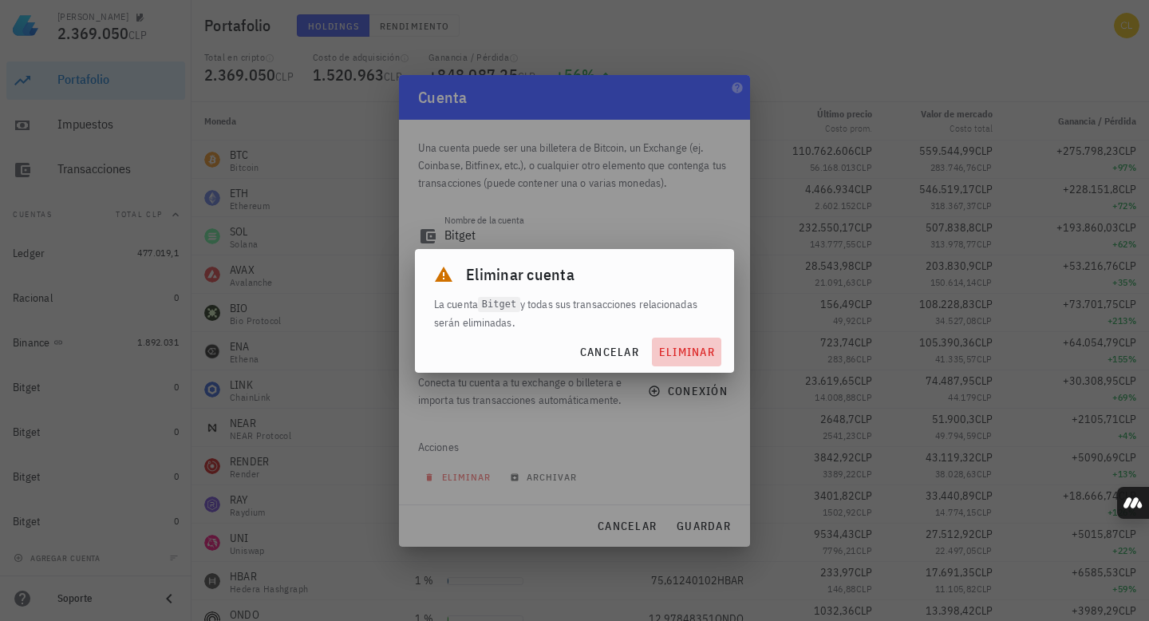
click at [672, 353] on span "eliminar" at bounding box center [686, 352] width 57 height 14
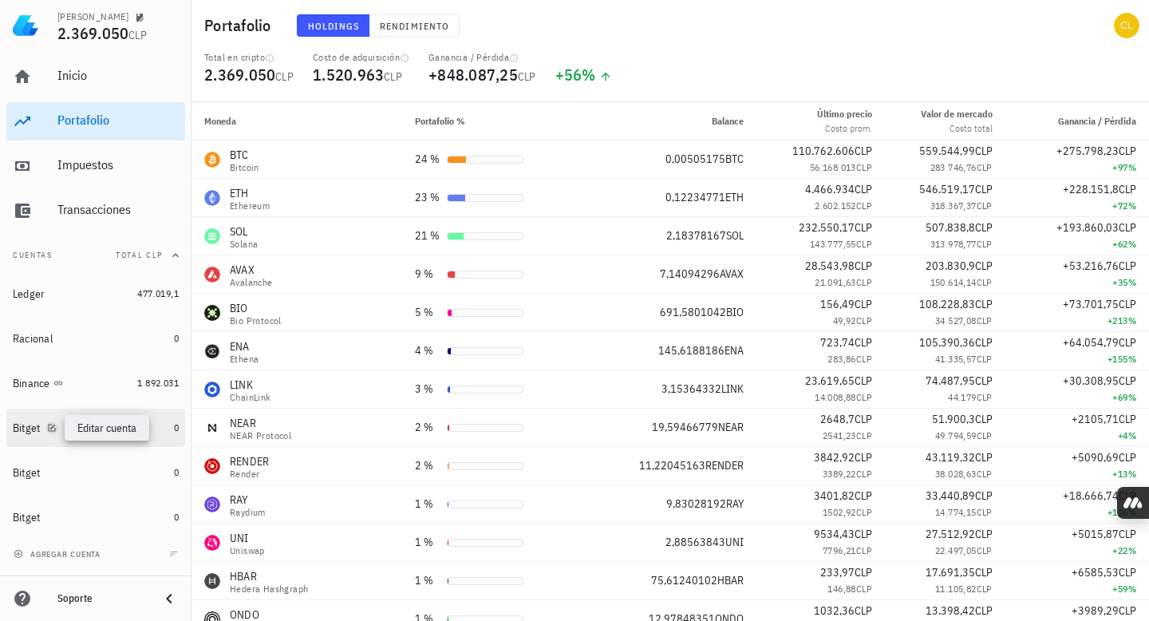
click at [49, 426] on icon "button" at bounding box center [52, 428] width 10 height 10
type textarea "Bitget"
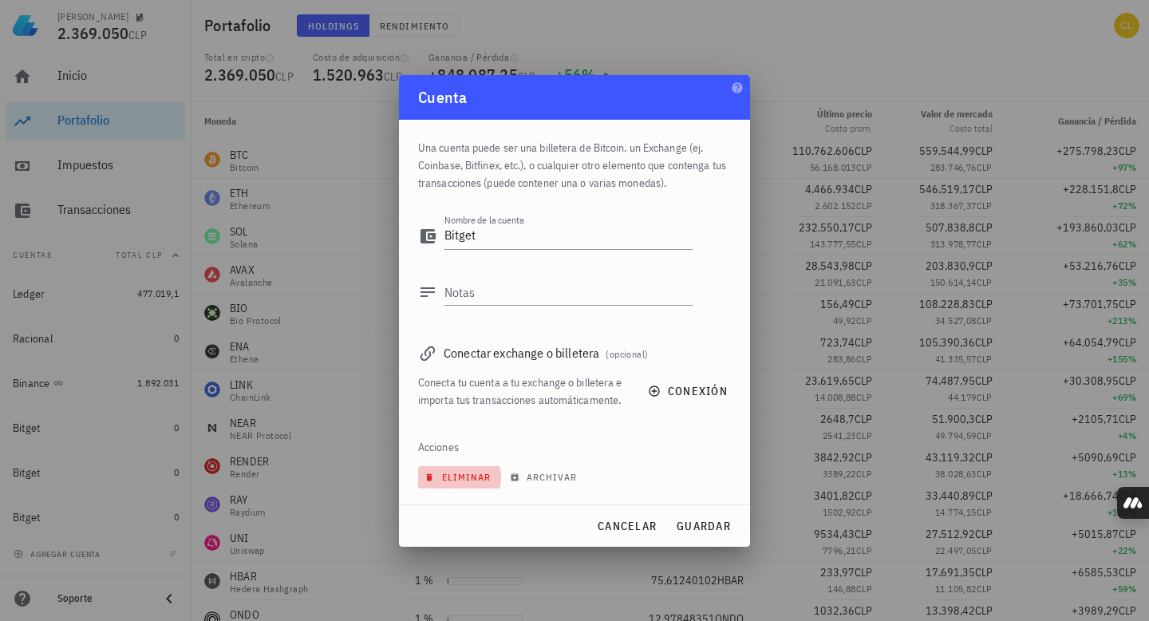
click at [479, 478] on span "eliminar" at bounding box center [459, 477] width 63 height 12
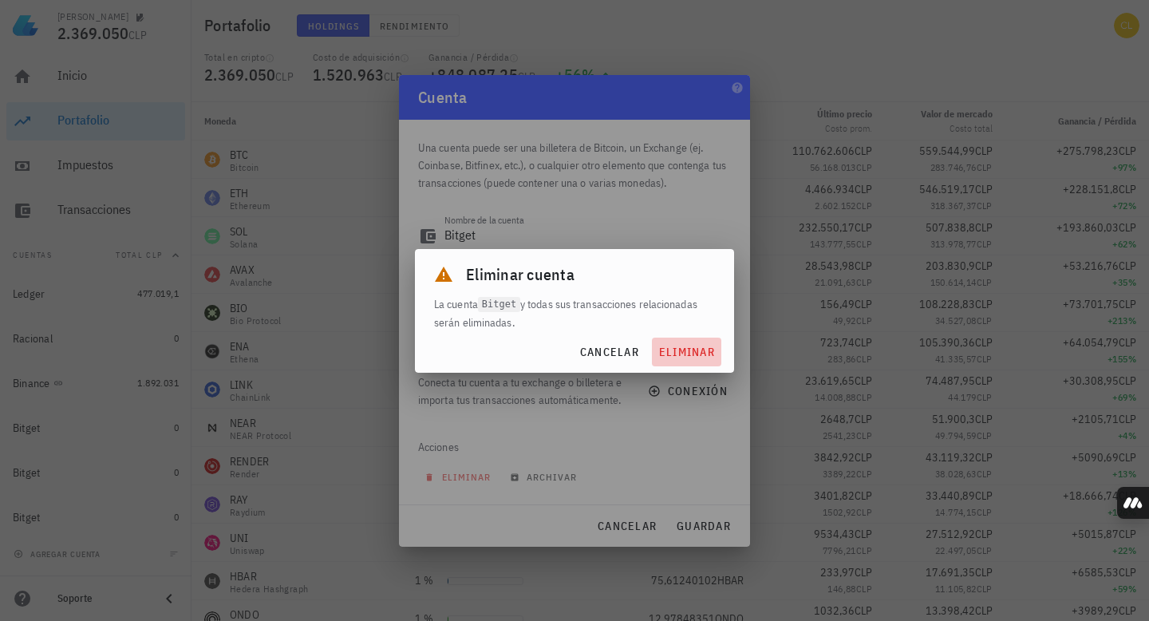
click at [674, 355] on span "eliminar" at bounding box center [686, 352] width 57 height 14
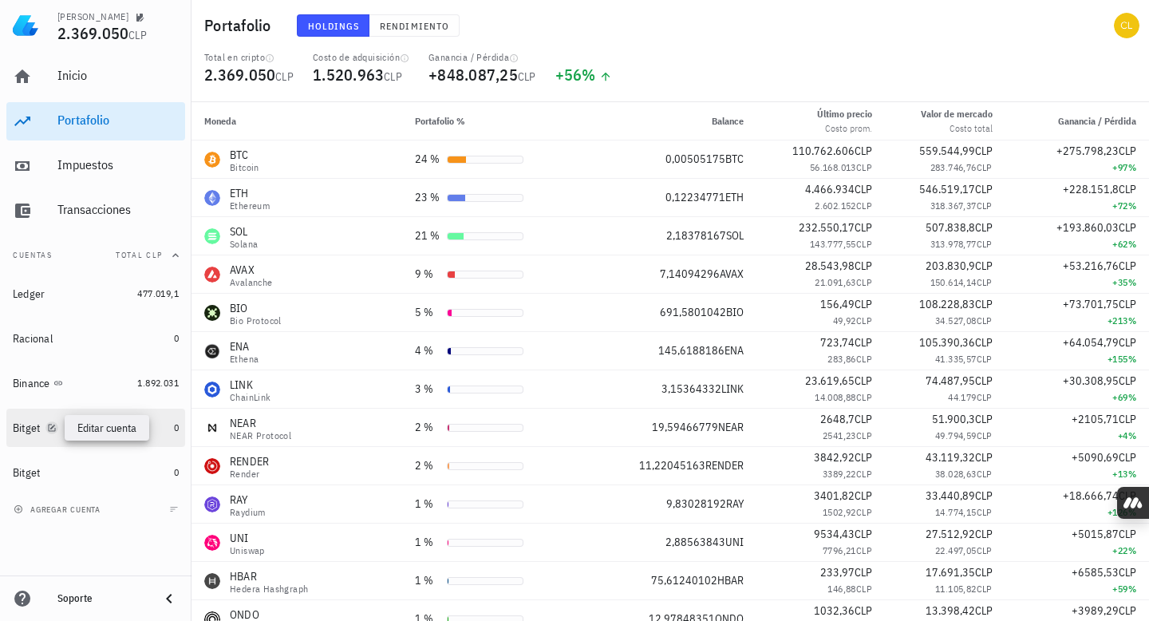
click at [49, 427] on icon "button" at bounding box center [52, 428] width 10 height 10
type textarea "Bitget"
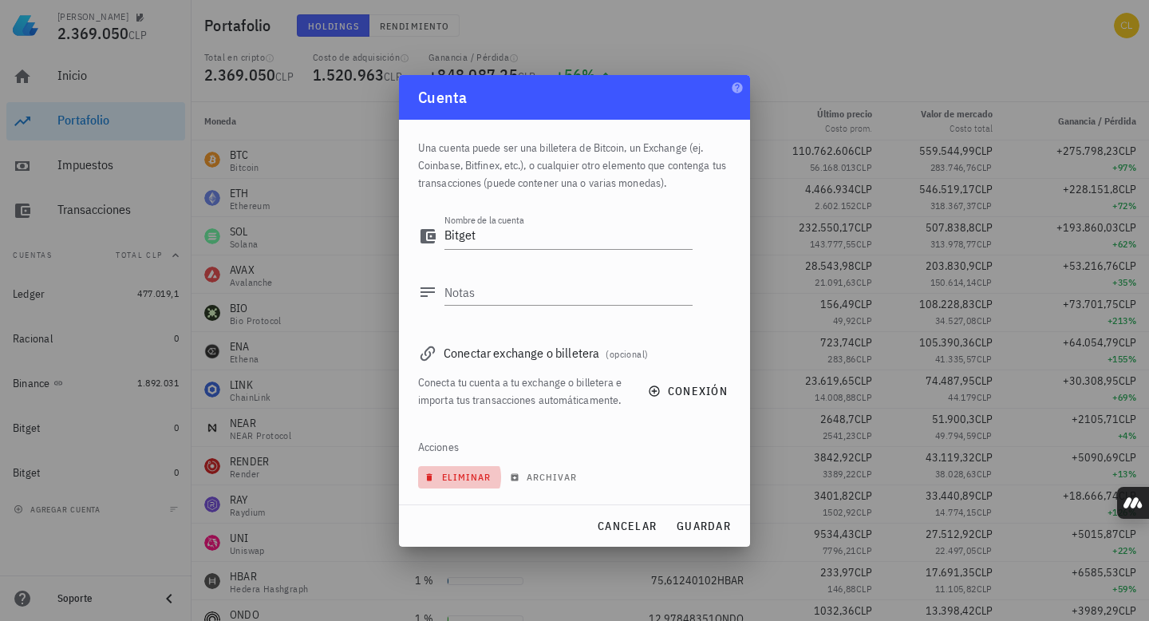
click at [475, 471] on span "eliminar" at bounding box center [459, 477] width 63 height 12
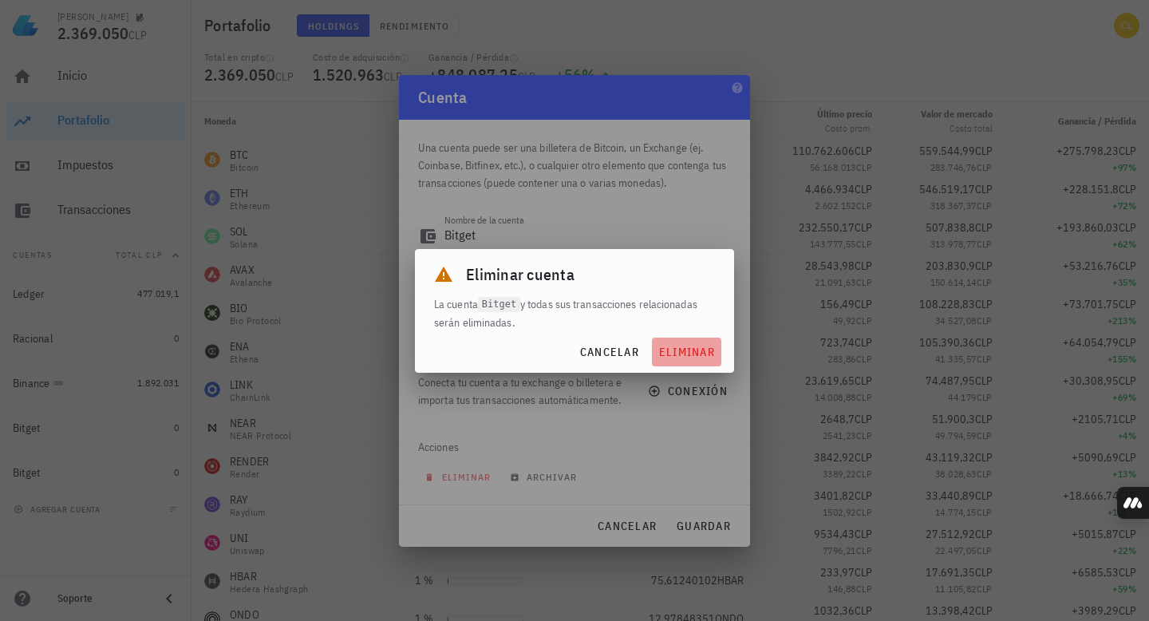
click at [684, 352] on span "eliminar" at bounding box center [686, 352] width 57 height 14
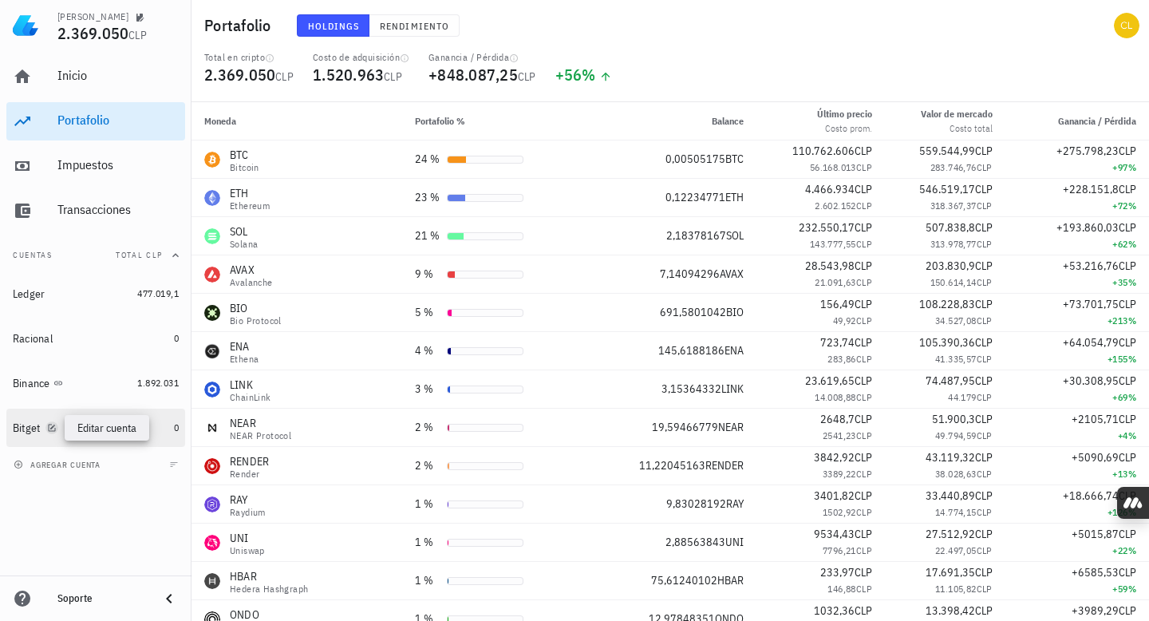
click at [54, 428] on icon "button" at bounding box center [52, 428] width 10 height 10
type textarea "Bitget"
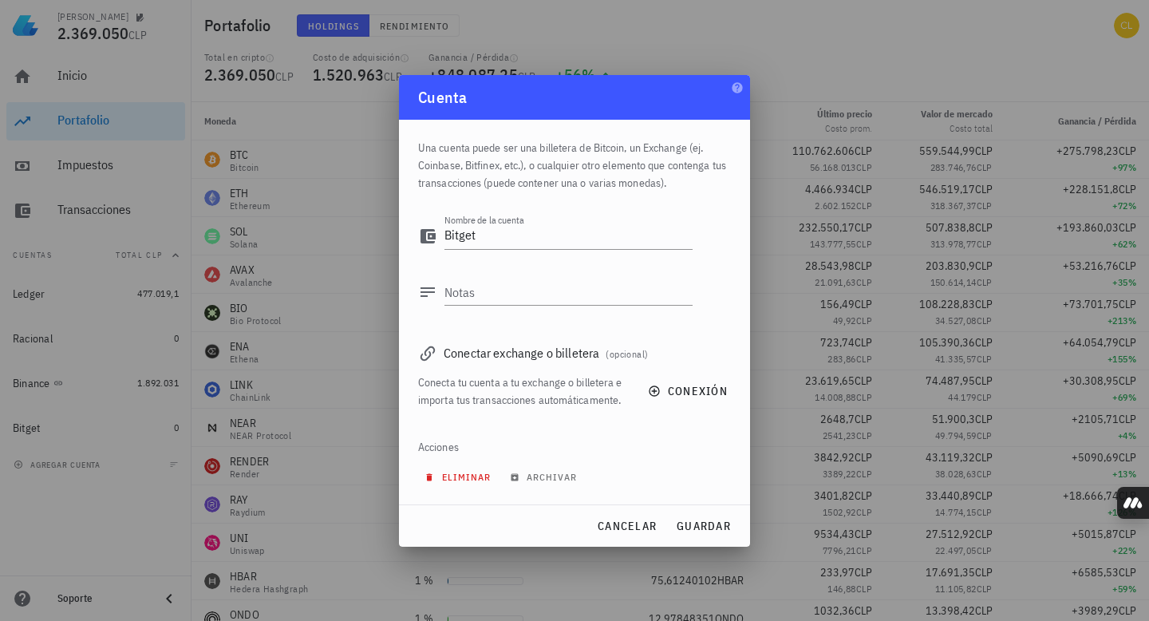
click at [466, 473] on span "eliminar" at bounding box center [459, 477] width 63 height 12
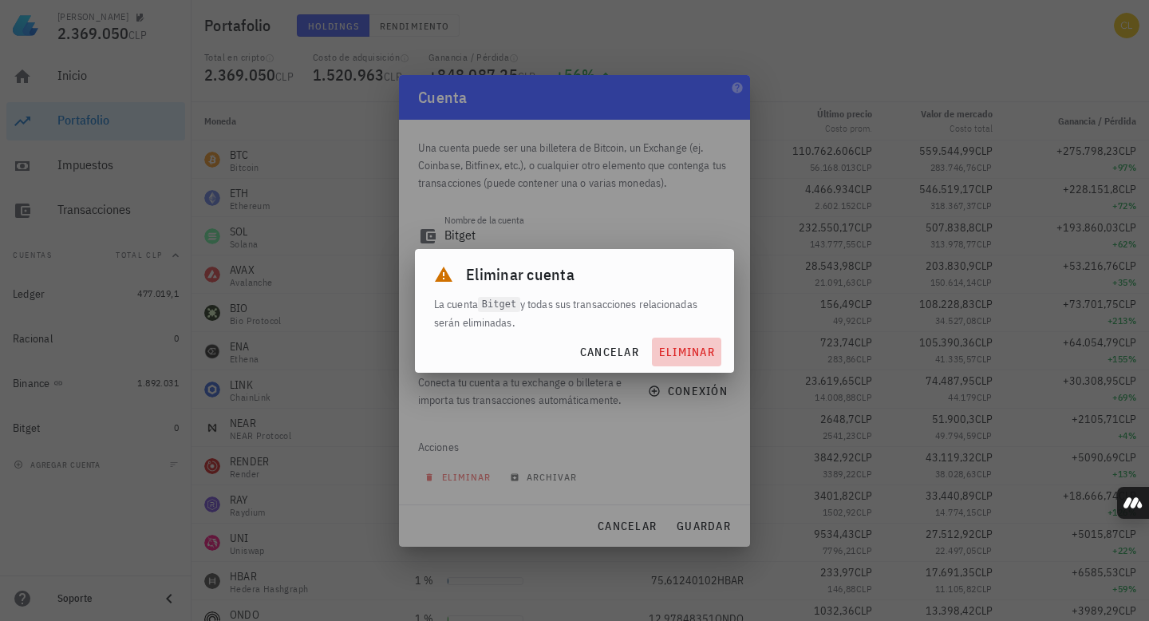
click at [686, 352] on span "eliminar" at bounding box center [686, 352] width 57 height 14
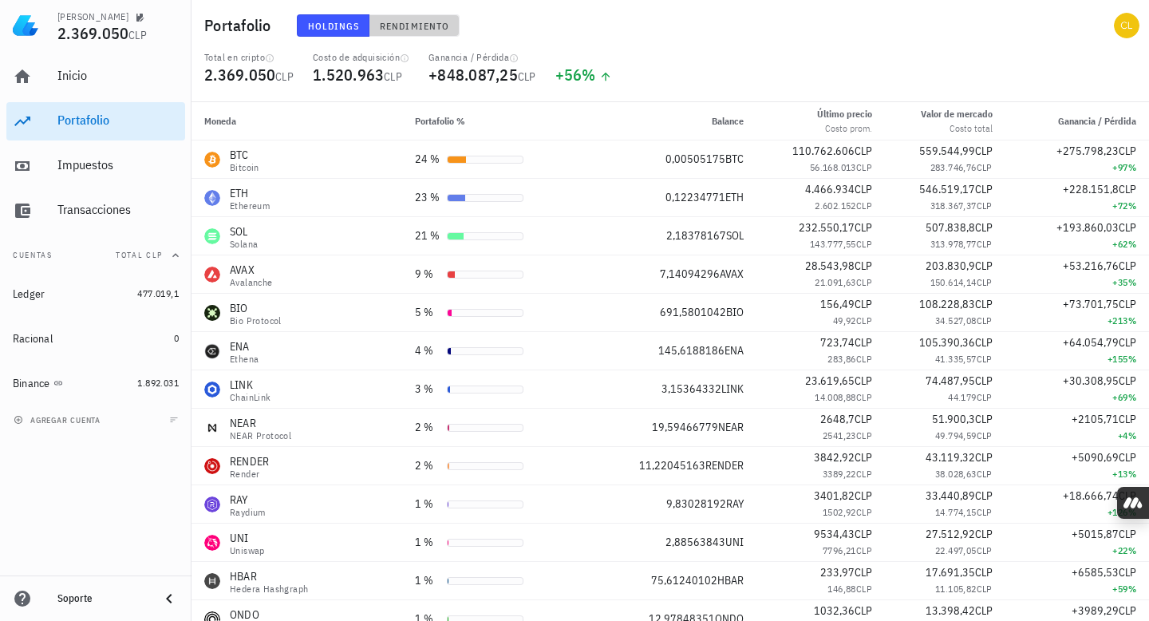
click at [420, 29] on span "Rendimiento" at bounding box center [414, 26] width 70 height 12
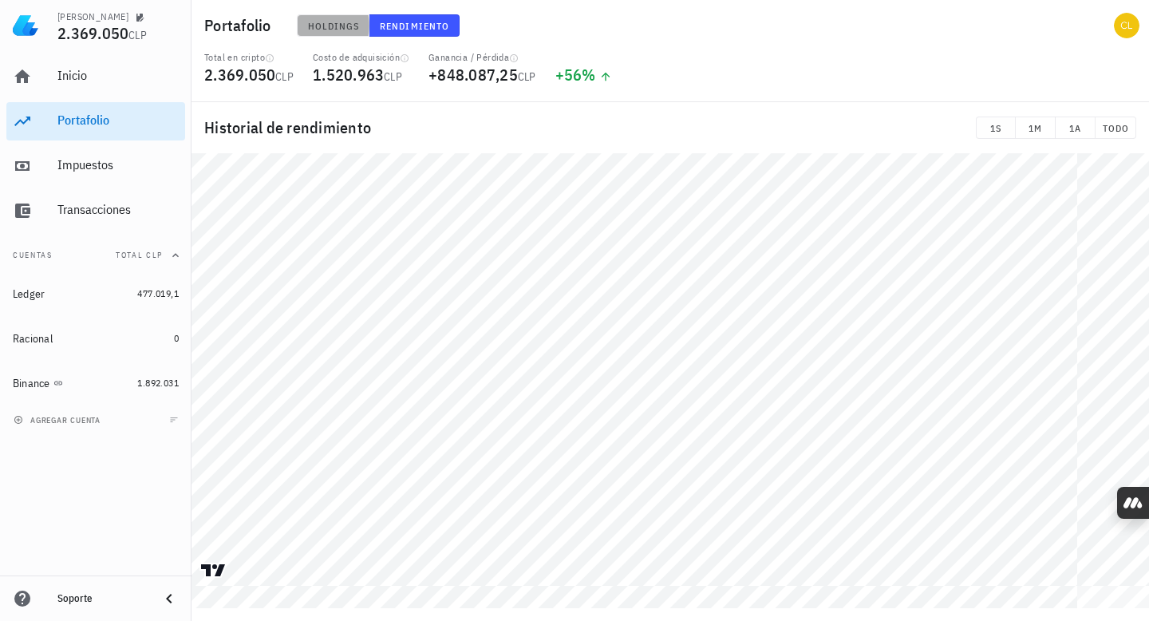
click at [334, 26] on span "Holdings" at bounding box center [333, 26] width 53 height 12
